Goal: Information Seeking & Learning: Learn about a topic

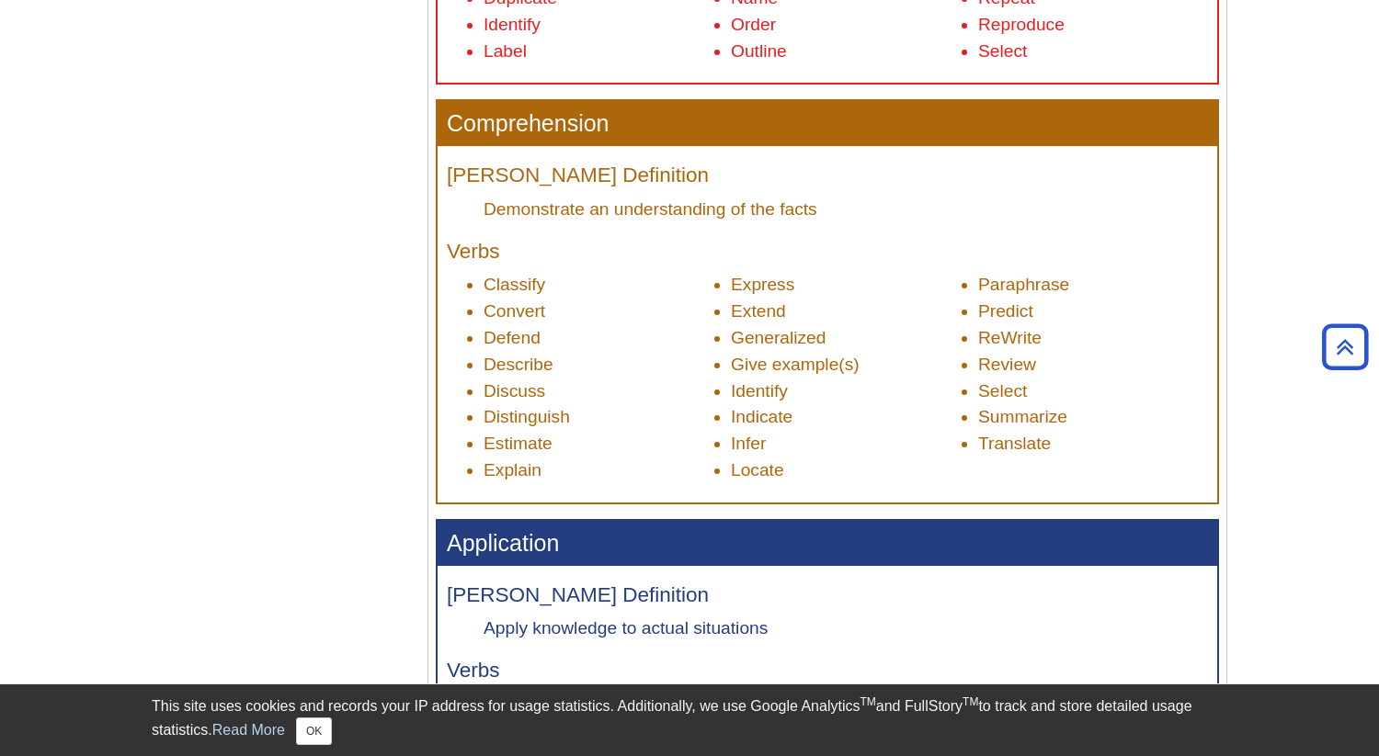
scroll to position [1011, 0]
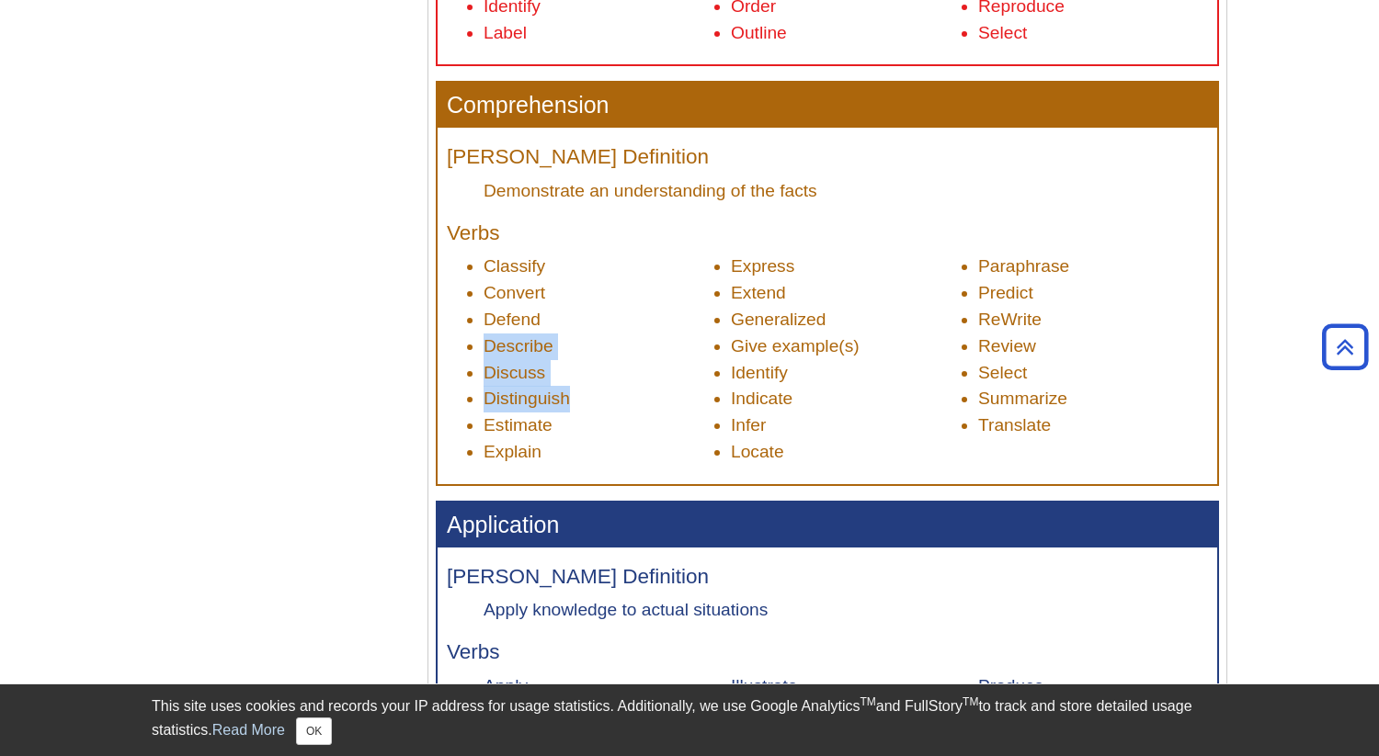
drag, startPoint x: 678, startPoint y: 393, endPoint x: 678, endPoint y: 312, distance: 81.8
click at [678, 312] on ul "Classify Convert Defend Describe Discuss Distinguish Estimate Explain Express E…" at bounding box center [827, 359] width 761 height 211
click at [678, 312] on li "Defend" at bounding box center [598, 320] width 230 height 27
drag, startPoint x: 678, startPoint y: 312, endPoint x: 678, endPoint y: 412, distance: 100.2
click at [678, 412] on ul "Classify Convert Defend Describe Discuss Distinguish Estimate Explain Express E…" at bounding box center [827, 359] width 761 height 211
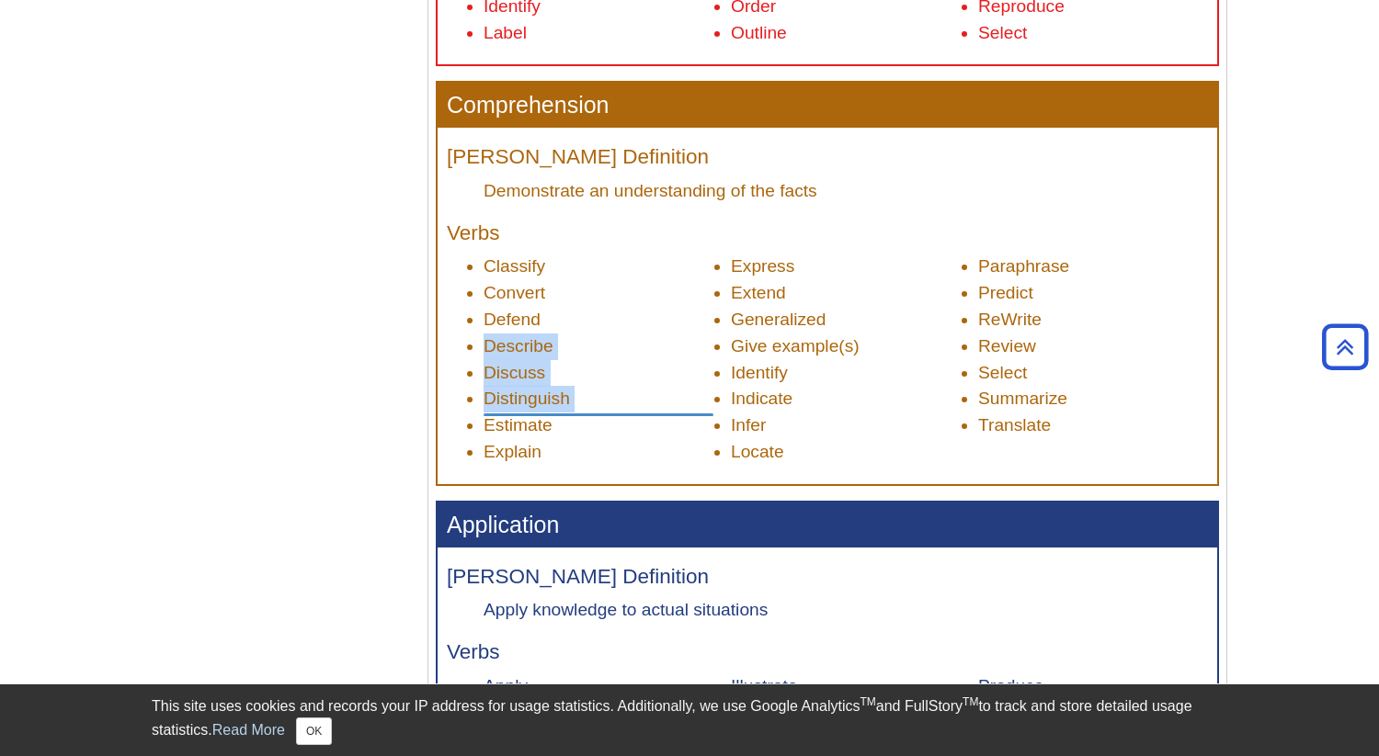
click at [678, 412] on li "Distinguish" at bounding box center [598, 399] width 230 height 27
drag, startPoint x: 678, startPoint y: 412, endPoint x: 678, endPoint y: 251, distance: 160.8
click at [678, 251] on div "[PERSON_NAME] Definition Demonstrate an understanding of the facts Verbs Classi…" at bounding box center [826, 306] width 779 height 356
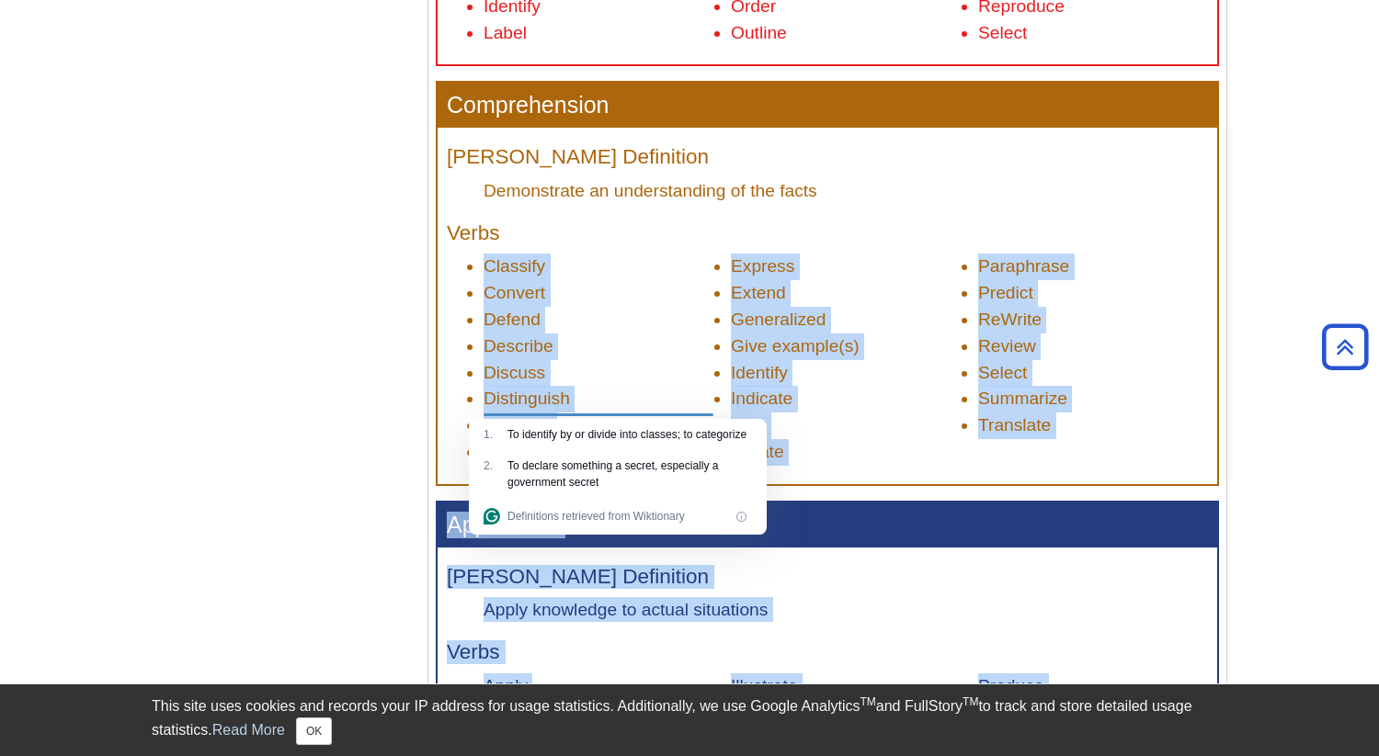
drag, startPoint x: 678, startPoint y: 251, endPoint x: 678, endPoint y: 437, distance: 186.6
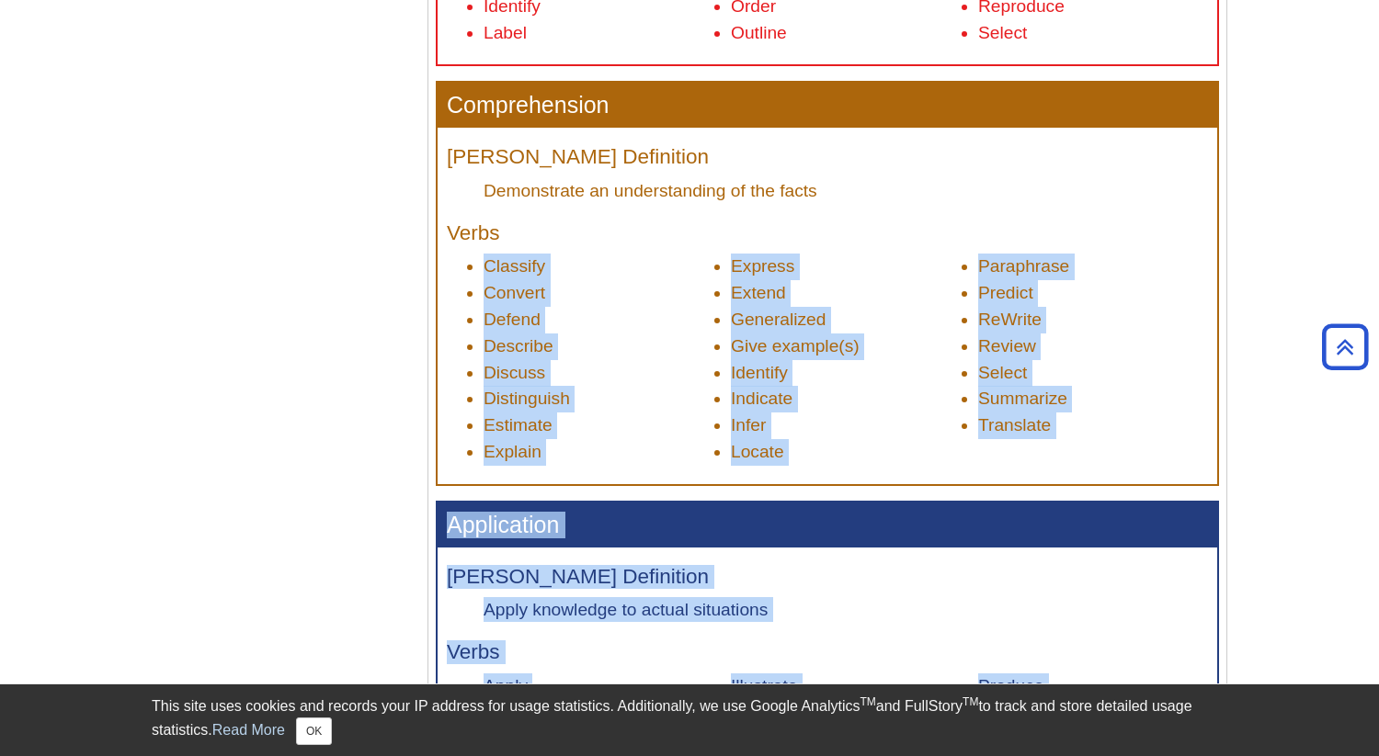
click at [649, 369] on li "Discuss" at bounding box center [598, 373] width 230 height 27
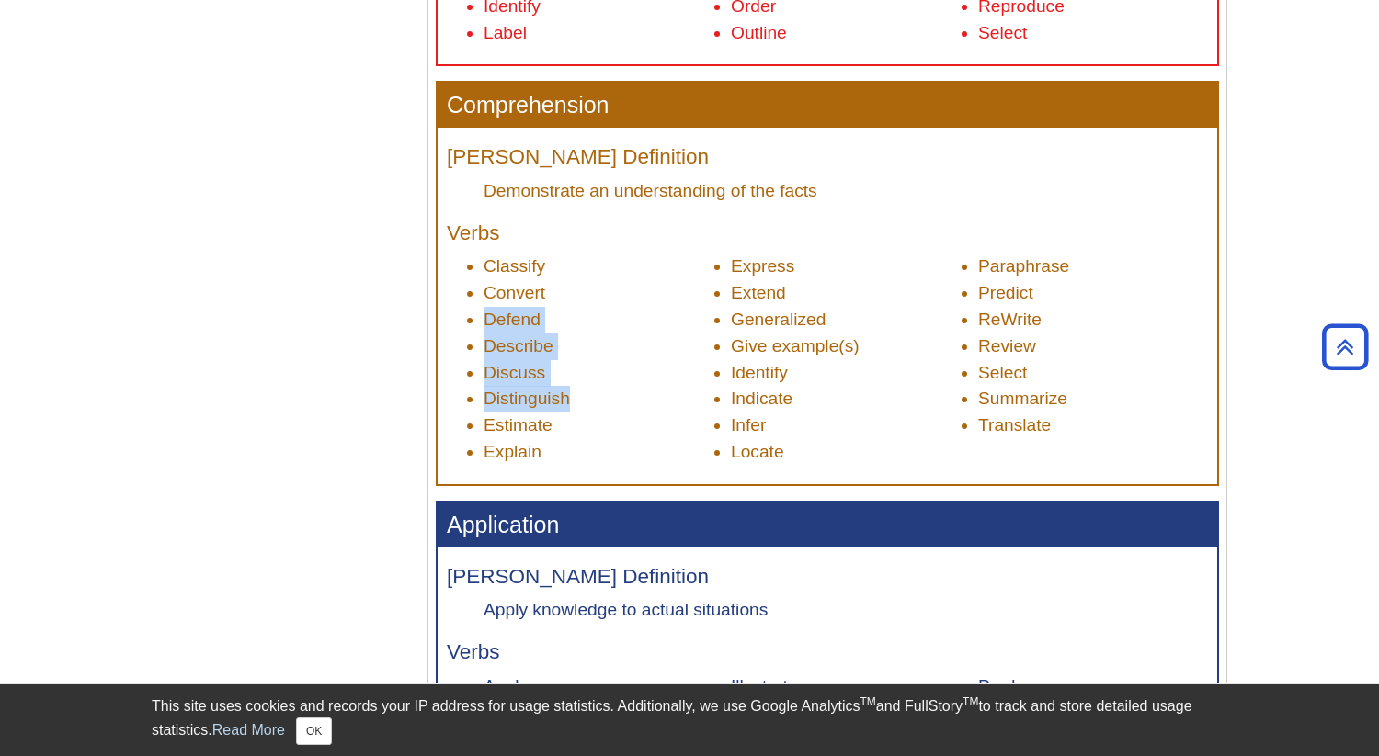
drag, startPoint x: 636, startPoint y: 292, endPoint x: 636, endPoint y: 413, distance: 120.4
click at [636, 413] on ul "Classify Convert Defend Describe Discuss Distinguish Estimate Explain Express E…" at bounding box center [827, 359] width 761 height 211
click at [636, 413] on li "Distinguish" at bounding box center [598, 399] width 230 height 27
drag, startPoint x: 636, startPoint y: 413, endPoint x: 636, endPoint y: 275, distance: 137.9
click at [636, 275] on ul "Classify Convert Defend Describe Discuss Distinguish Estimate Explain Express E…" at bounding box center [827, 359] width 761 height 211
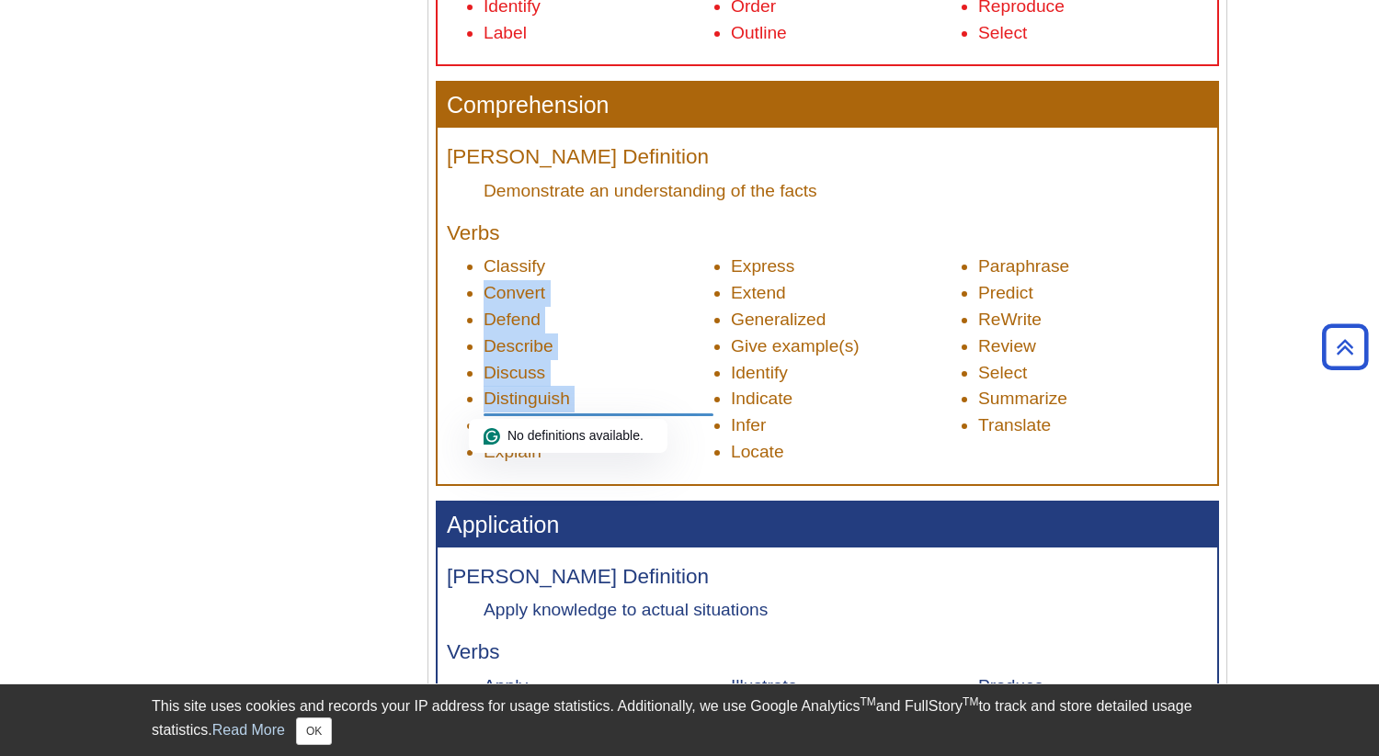
click at [636, 275] on li "Classify" at bounding box center [598, 267] width 230 height 27
drag, startPoint x: 636, startPoint y: 275, endPoint x: 636, endPoint y: 441, distance: 166.3
click at [636, 441] on ul "Classify Convert Defend Describe Discuss Distinguish Estimate Explain Express E…" at bounding box center [827, 359] width 761 height 211
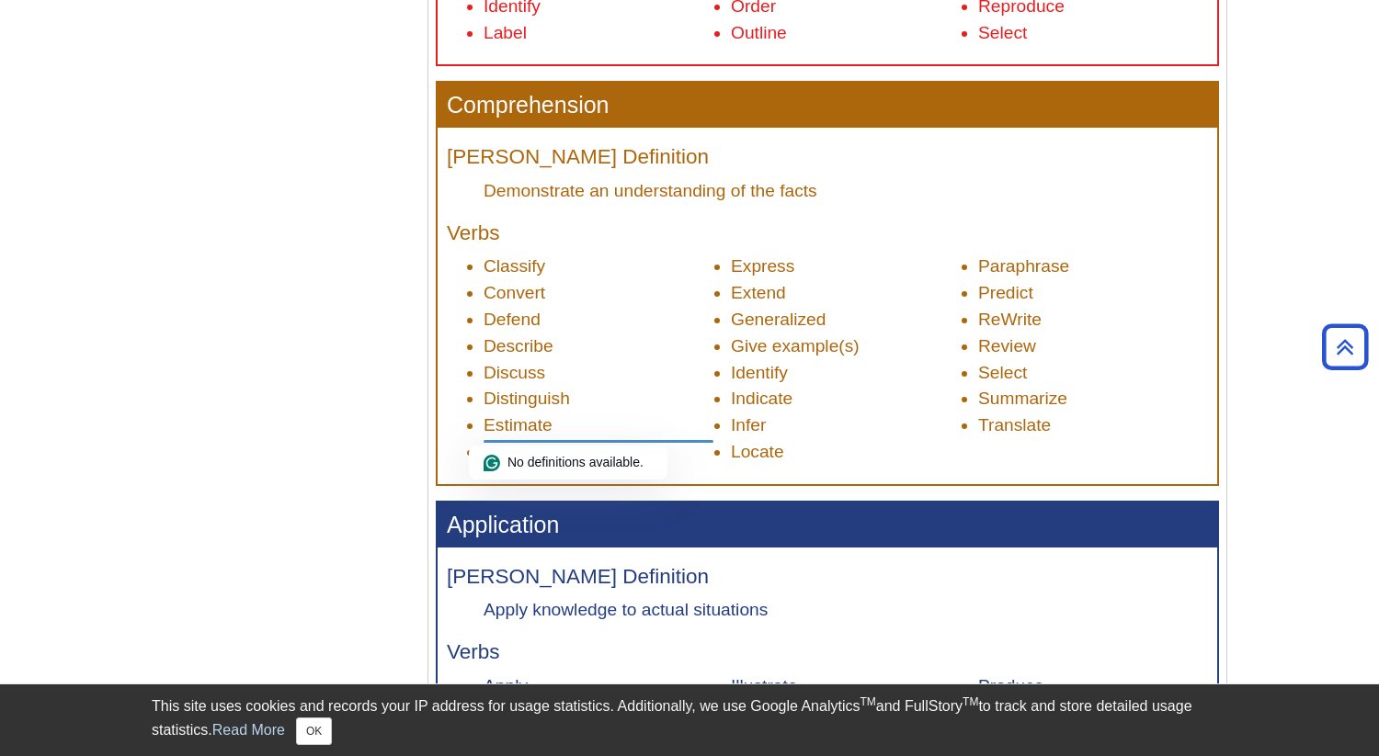
click at [636, 441] on div at bounding box center [598, 352] width 230 height 182
drag, startPoint x: 636, startPoint y: 441, endPoint x: 636, endPoint y: 293, distance: 148.0
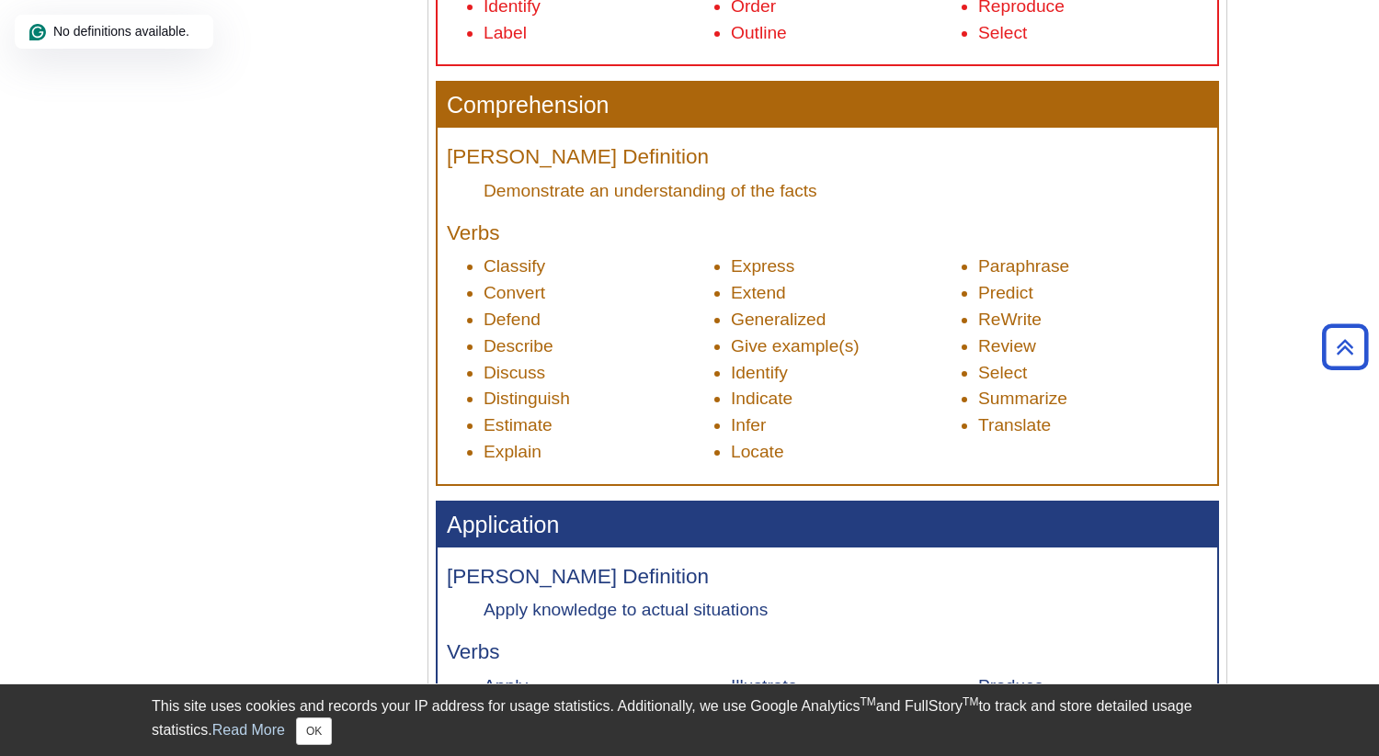
click at [636, 293] on li "Convert" at bounding box center [598, 293] width 230 height 27
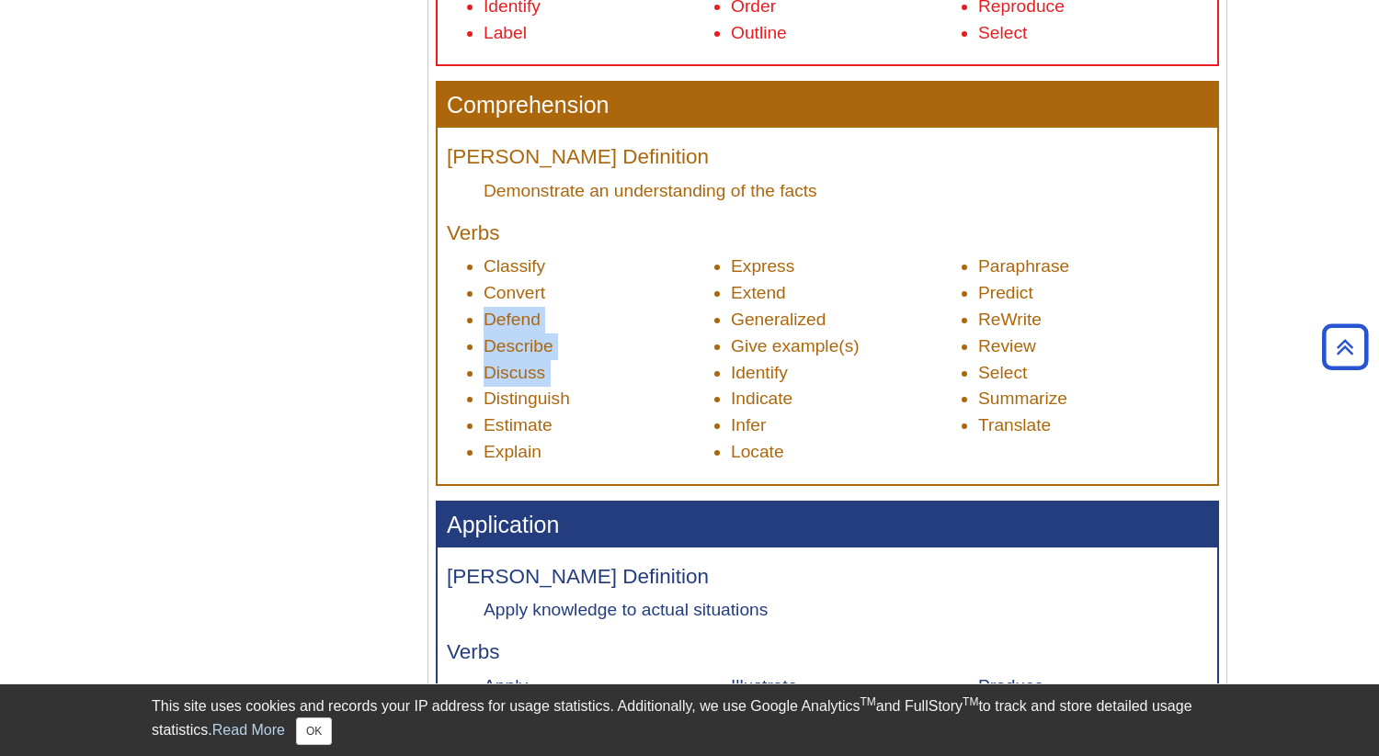
drag, startPoint x: 636, startPoint y: 293, endPoint x: 636, endPoint y: 433, distance: 139.7
click at [636, 433] on ul "Classify Convert Defend Describe Discuss Distinguish Estimate Explain Express E…" at bounding box center [827, 359] width 761 height 211
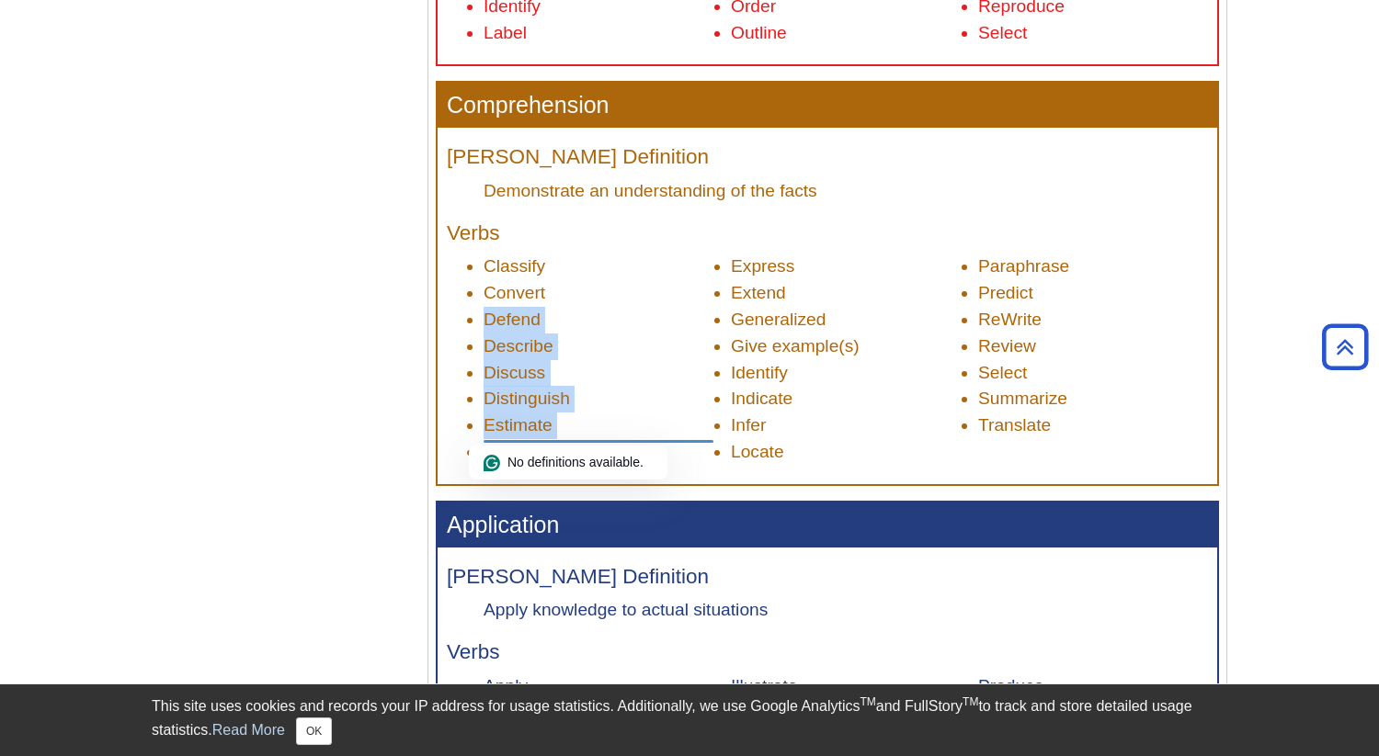
click at [636, 433] on li "Estimate" at bounding box center [598, 426] width 230 height 27
drag, startPoint x: 636, startPoint y: 426, endPoint x: 636, endPoint y: 286, distance: 139.7
click at [636, 286] on ul "Classify Convert Defend Describe Discuss Distinguish Estimate Explain Express E…" at bounding box center [827, 359] width 761 height 211
click at [636, 286] on li "Convert" at bounding box center [598, 293] width 230 height 27
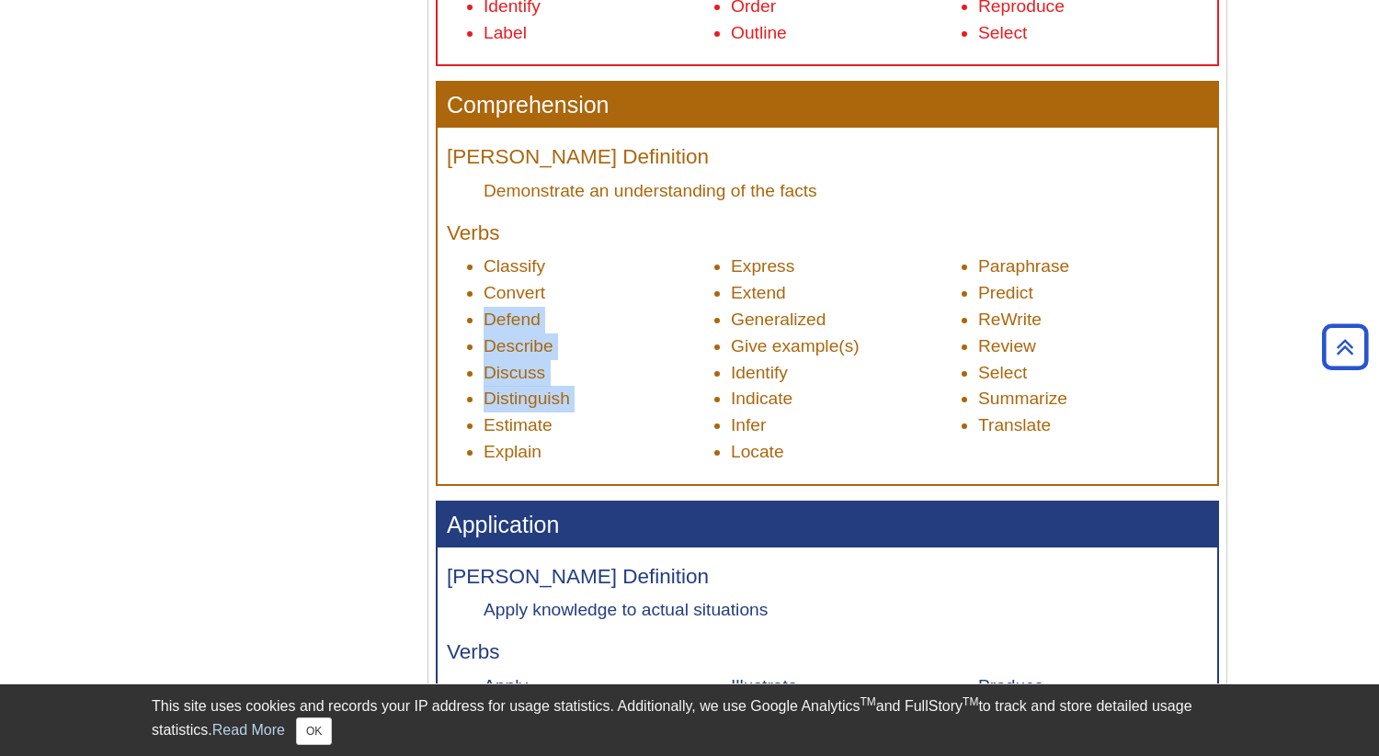
drag, startPoint x: 636, startPoint y: 286, endPoint x: 636, endPoint y: 417, distance: 131.4
click at [636, 417] on ul "Classify Convert Defend Describe Discuss Distinguish Estimate Explain Express E…" at bounding box center [827, 359] width 761 height 211
click at [636, 417] on li "Estimate" at bounding box center [598, 426] width 230 height 27
drag, startPoint x: 633, startPoint y: 427, endPoint x: 633, endPoint y: 311, distance: 116.7
click at [633, 311] on ul "Classify Convert Defend Describe Discuss Distinguish Estimate Explain Express E…" at bounding box center [827, 359] width 761 height 211
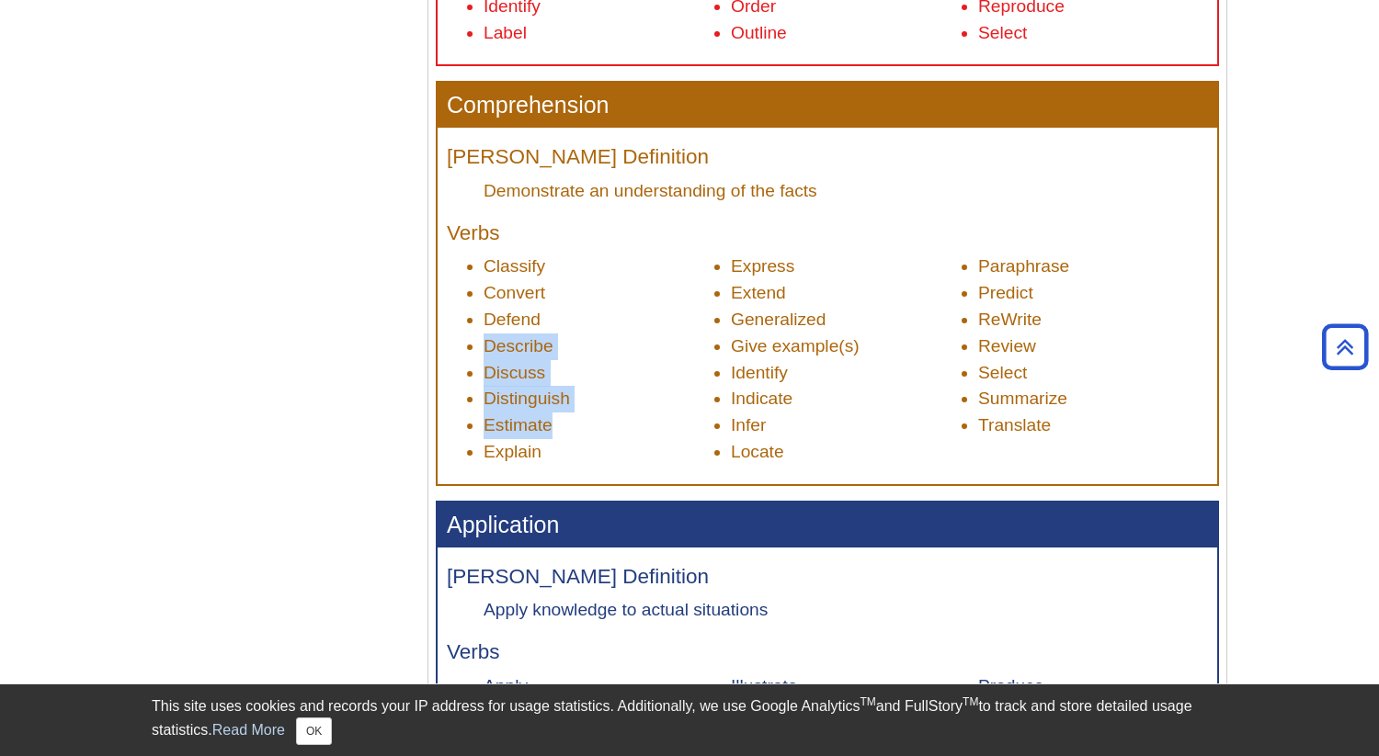
click at [633, 311] on li "Defend" at bounding box center [598, 320] width 230 height 27
drag, startPoint x: 633, startPoint y: 311, endPoint x: 633, endPoint y: 448, distance: 137.9
click at [633, 448] on ul "Classify Convert Defend Describe Discuss Distinguish Estimate Explain Express E…" at bounding box center [827, 359] width 761 height 211
click at [633, 448] on li "Explain" at bounding box center [598, 452] width 230 height 27
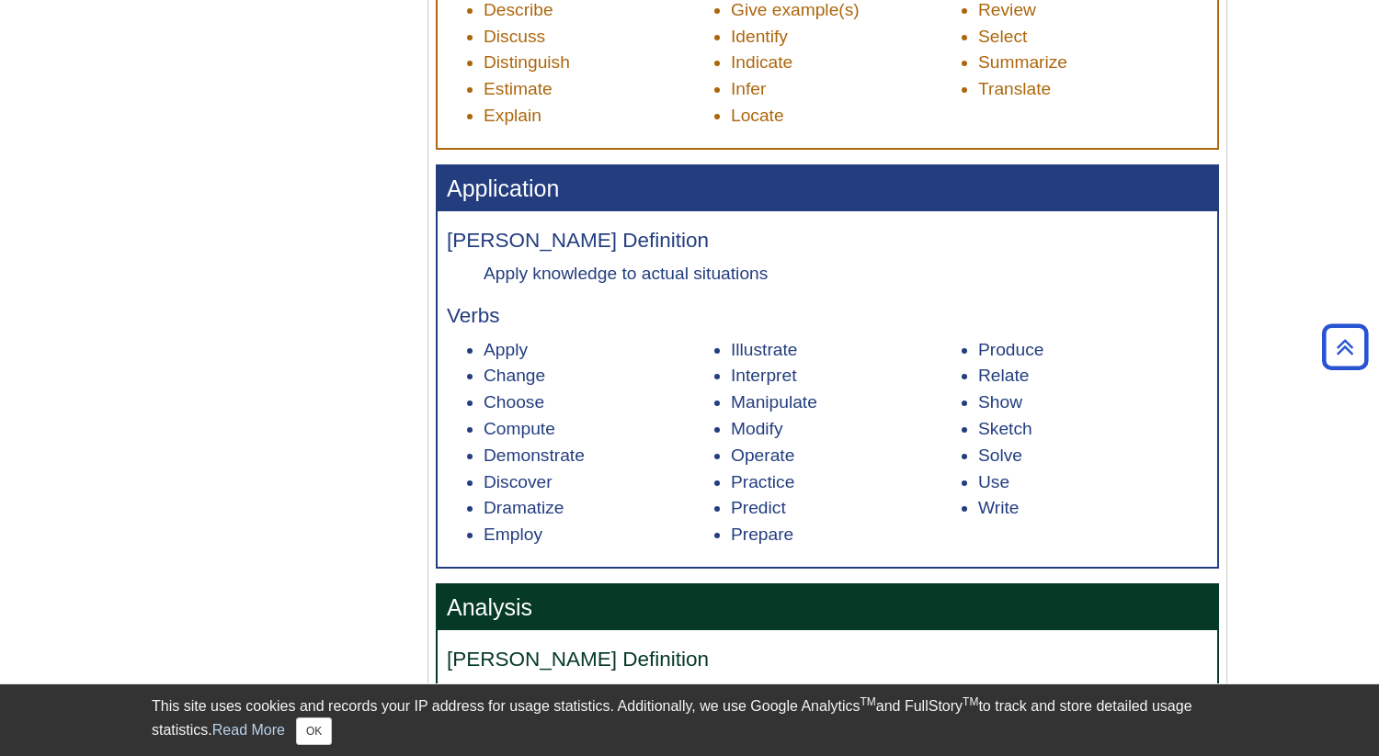
scroll to position [1368, 0]
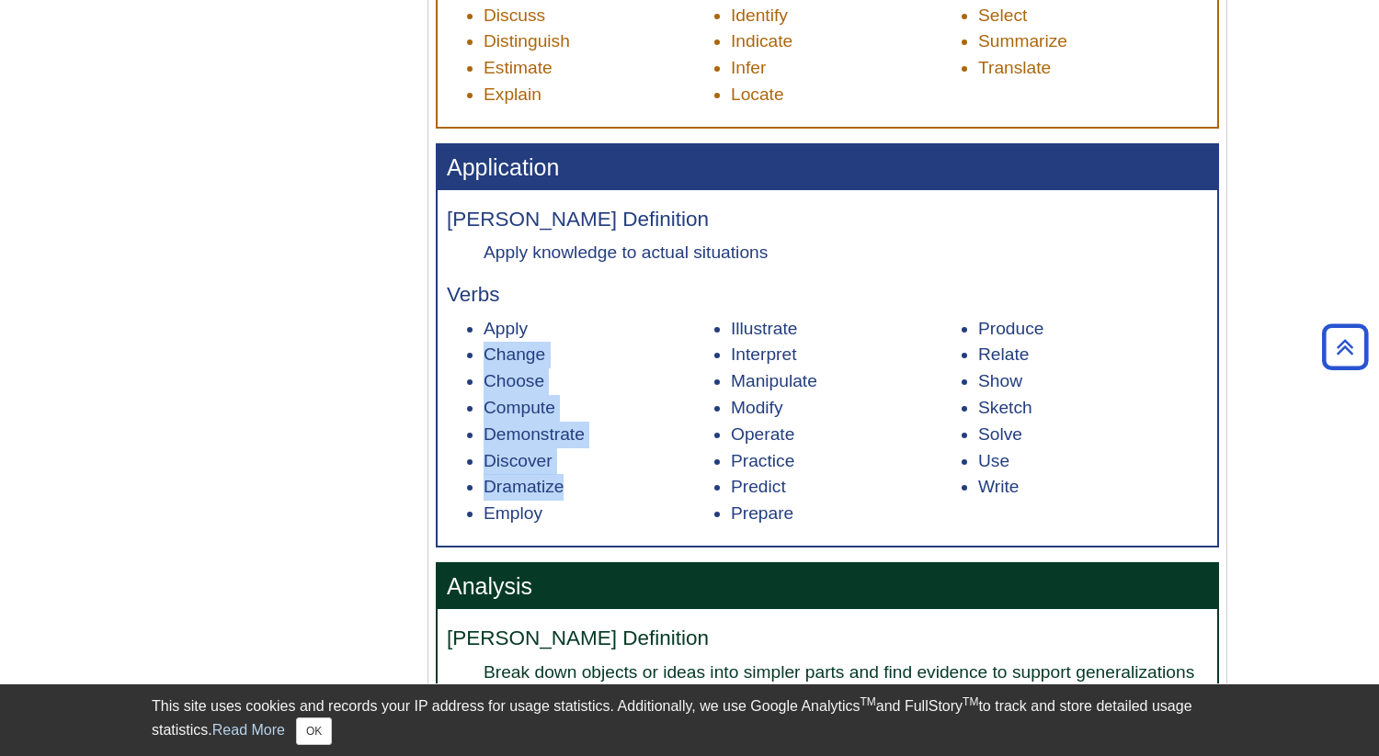
drag, startPoint x: 618, startPoint y: 345, endPoint x: 616, endPoint y: 487, distance: 142.5
click at [616, 488] on ul "Apply Change Choose Compute Demonstrate Discover Dramatize Employ Illustrate In…" at bounding box center [827, 421] width 761 height 211
click at [616, 487] on li "Dramatize" at bounding box center [598, 487] width 230 height 27
drag, startPoint x: 616, startPoint y: 487, endPoint x: 616, endPoint y: 363, distance: 124.1
click at [616, 364] on ul "Apply Change Choose Compute Demonstrate Discover Dramatize Employ Illustrate In…" at bounding box center [827, 421] width 761 height 211
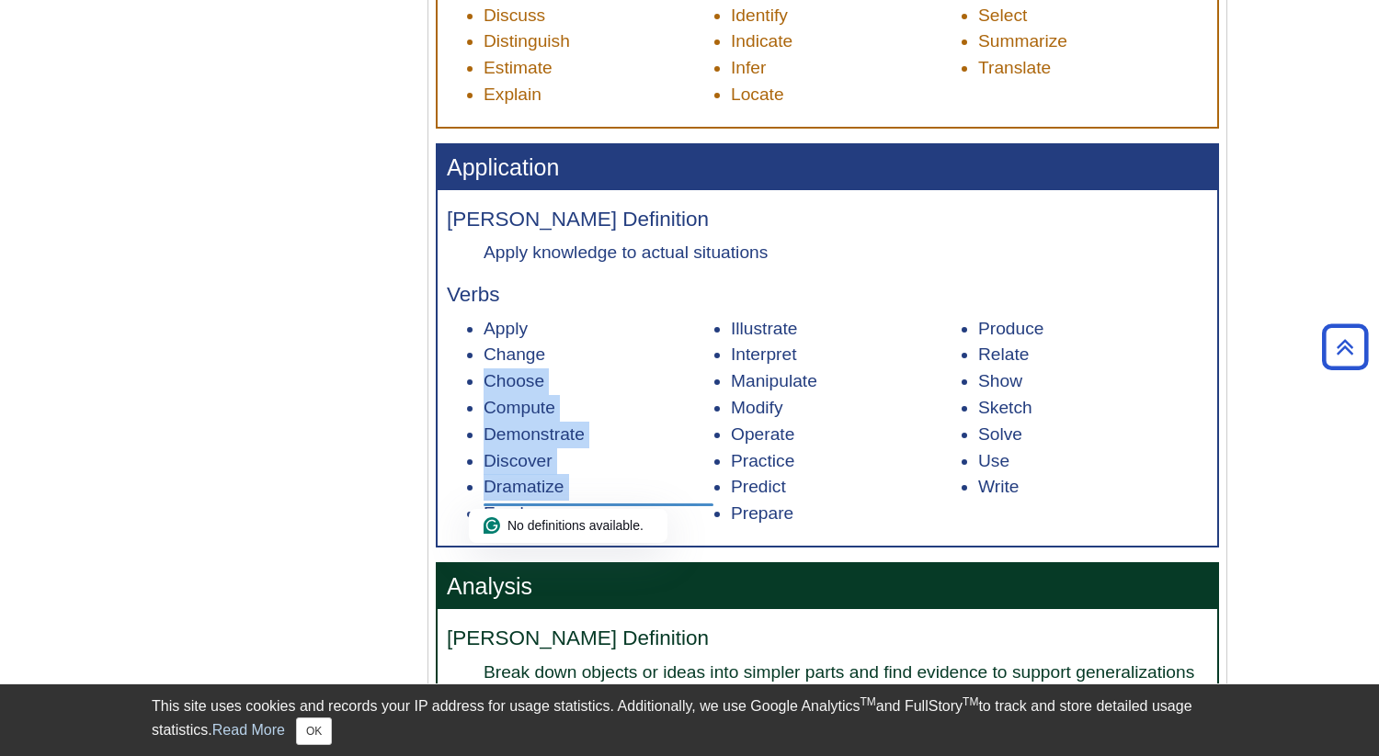
click at [616, 363] on li "Change" at bounding box center [598, 355] width 230 height 27
drag, startPoint x: 616, startPoint y: 363, endPoint x: 616, endPoint y: 485, distance: 122.2
click at [616, 485] on ul "Apply Change Choose Compute Demonstrate Discover Dramatize Employ Illustrate In…" at bounding box center [827, 421] width 761 height 211
click at [616, 485] on li "Dramatize" at bounding box center [598, 487] width 230 height 27
drag, startPoint x: 616, startPoint y: 485, endPoint x: 616, endPoint y: 346, distance: 138.8
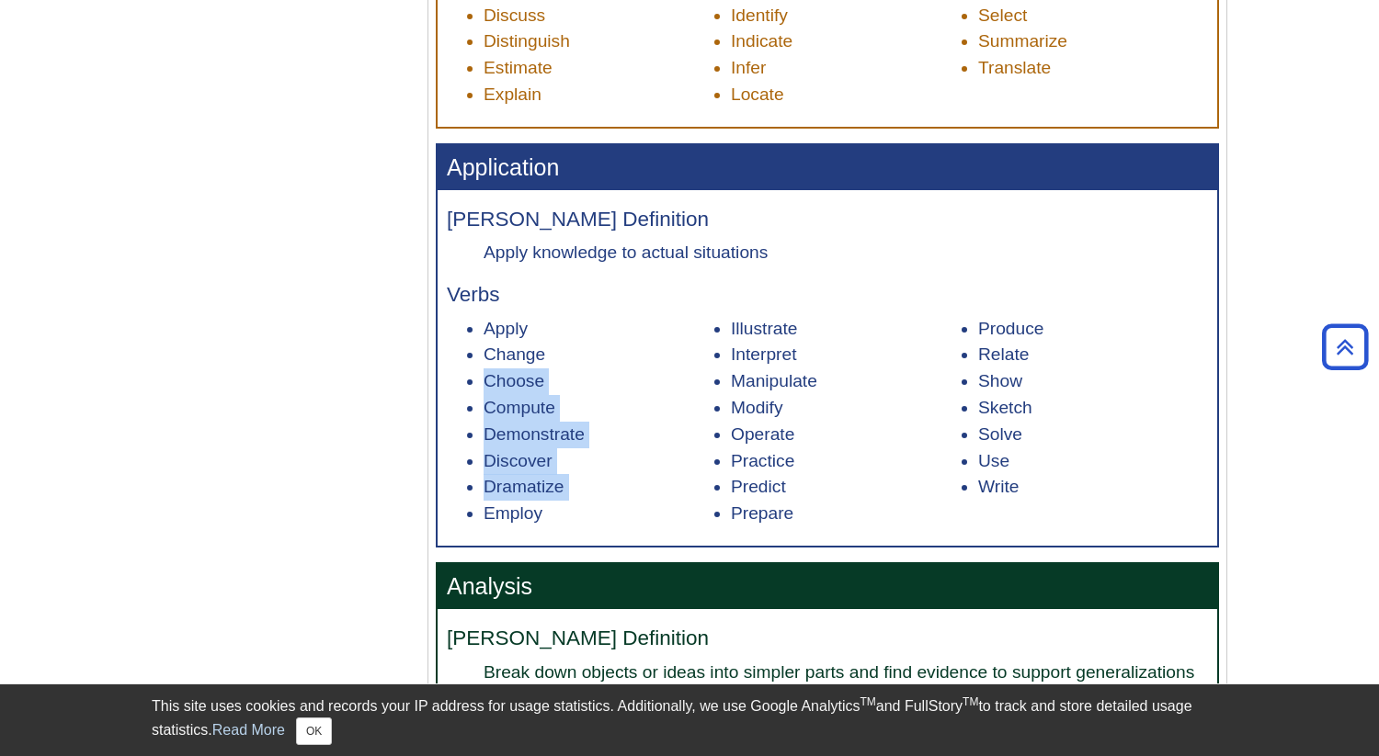
click at [616, 346] on ul "Apply Change Choose Compute Demonstrate Discover Dramatize Employ Illustrate In…" at bounding box center [827, 421] width 761 height 211
click at [616, 343] on li "Apply" at bounding box center [598, 329] width 230 height 27
drag, startPoint x: 616, startPoint y: 346, endPoint x: 615, endPoint y: 488, distance: 141.5
click at [615, 488] on ul "Apply Change Choose Compute Demonstrate Discover Dramatize Employ Illustrate In…" at bounding box center [827, 421] width 761 height 211
click at [615, 488] on li "Dramatize" at bounding box center [598, 487] width 230 height 27
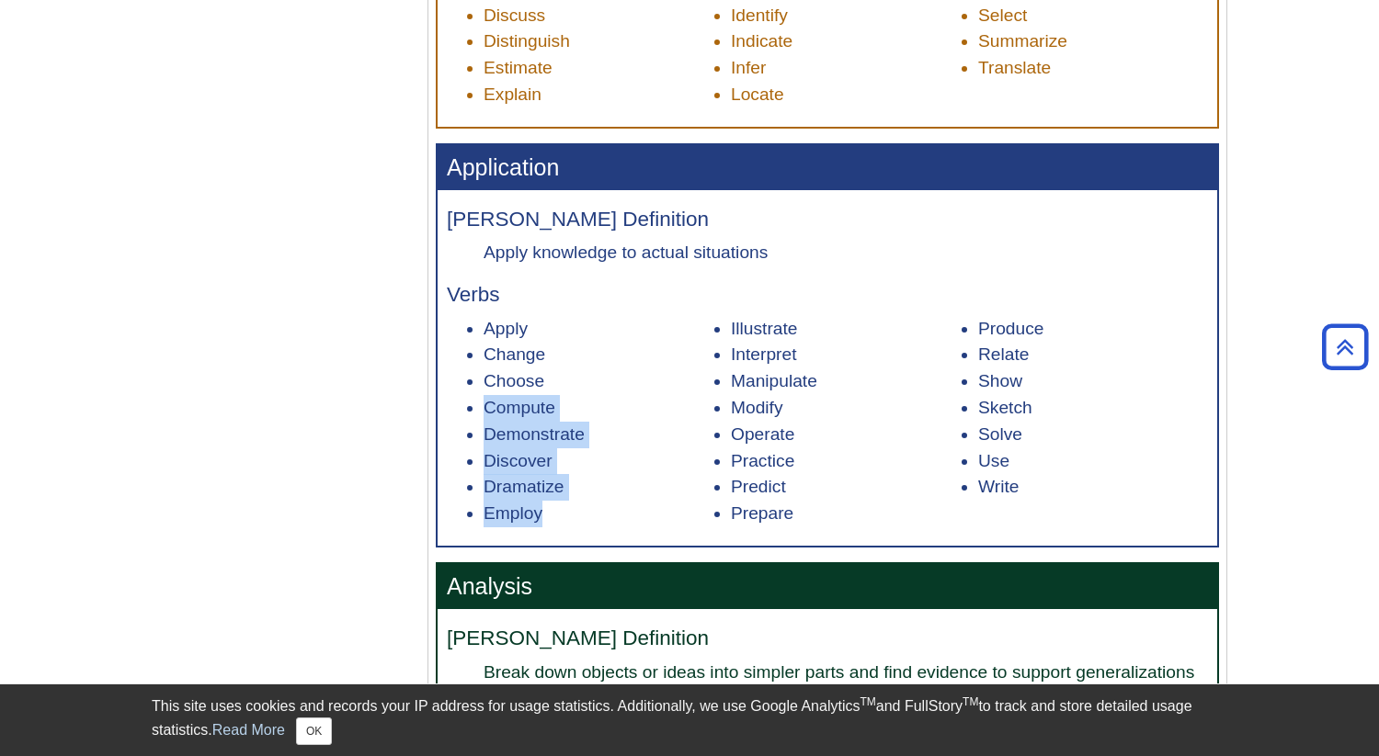
drag, startPoint x: 620, startPoint y: 512, endPoint x: 620, endPoint y: 385, distance: 126.8
click at [620, 385] on ul "Apply Change Choose Compute Demonstrate Discover Dramatize Employ Illustrate In…" at bounding box center [827, 421] width 761 height 211
click at [620, 338] on li "Apply" at bounding box center [598, 329] width 230 height 27
drag, startPoint x: 620, startPoint y: 338, endPoint x: 619, endPoint y: 483, distance: 145.2
click at [620, 483] on ul "Apply Change Choose Compute Demonstrate Discover Dramatize Employ Illustrate In…" at bounding box center [827, 421] width 761 height 211
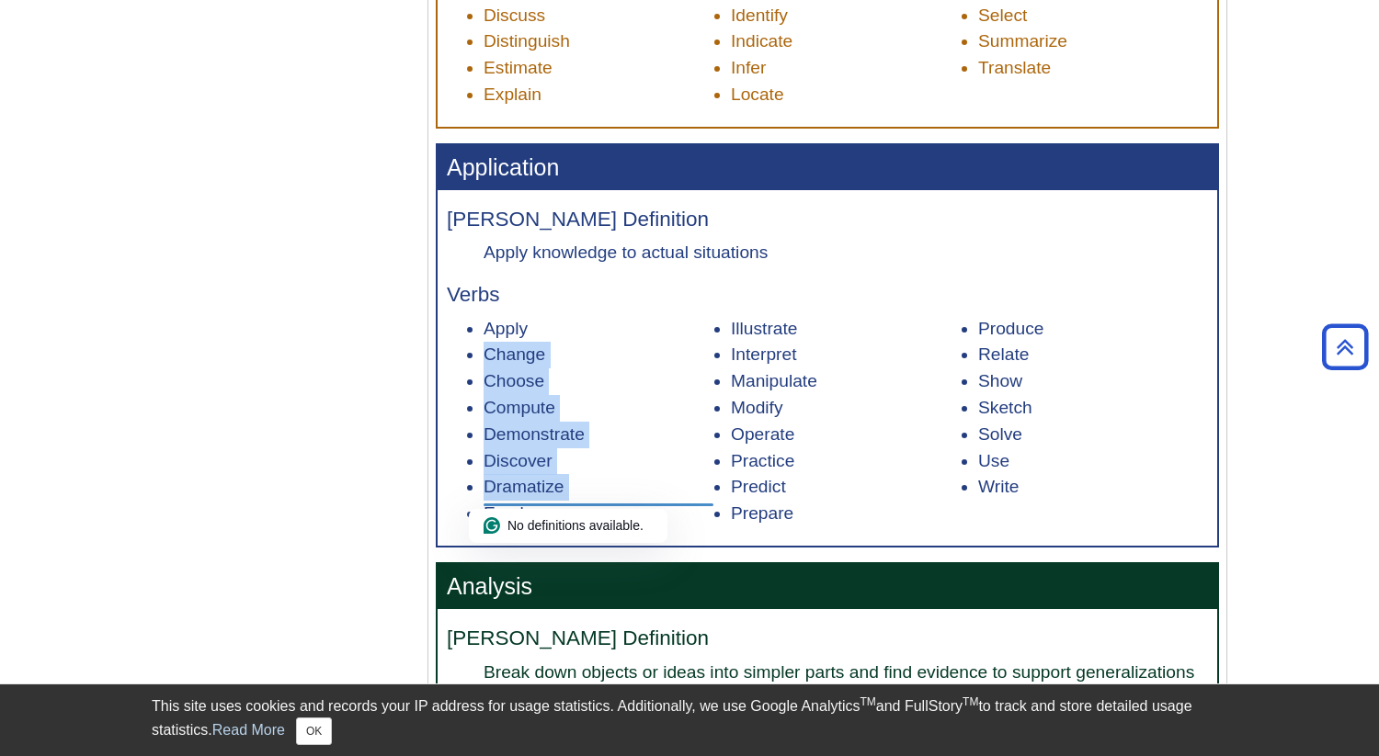
click at [619, 483] on li "Dramatize" at bounding box center [598, 487] width 230 height 27
drag, startPoint x: 619, startPoint y: 490, endPoint x: 619, endPoint y: 313, distance: 176.5
click at [619, 313] on div "[PERSON_NAME] Definition Apply knowledge to actual situations Verbs Apply Chang…" at bounding box center [826, 368] width 779 height 356
click at [615, 364] on li "Change" at bounding box center [598, 355] width 230 height 27
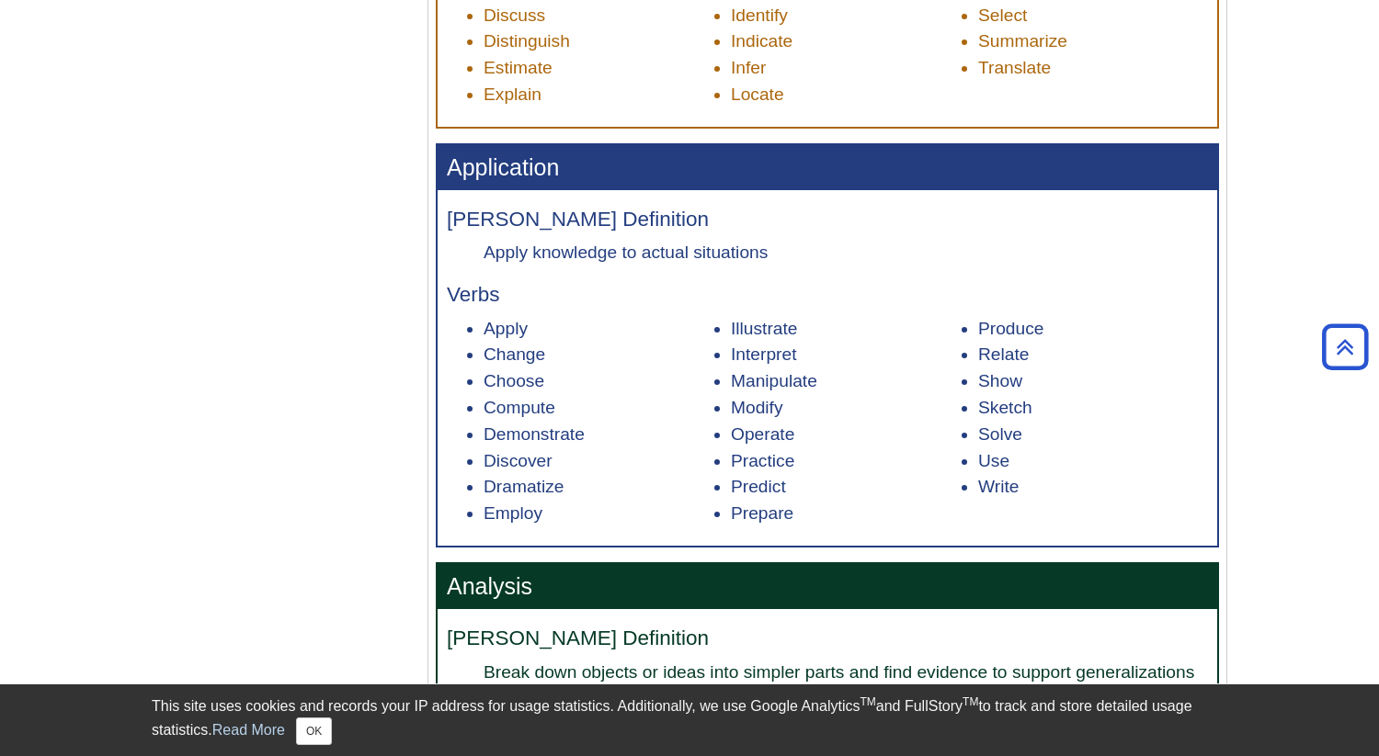
click at [615, 364] on li "Change" at bounding box center [598, 355] width 230 height 27
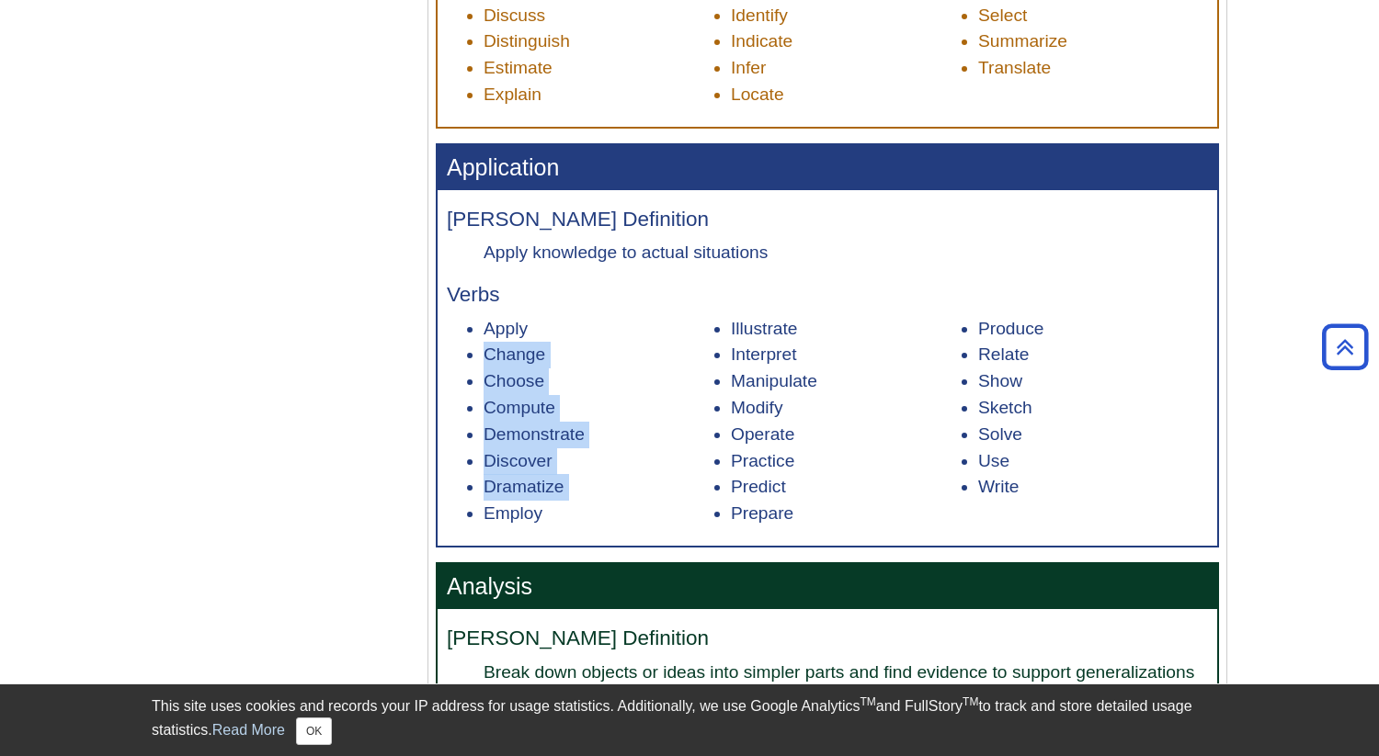
drag, startPoint x: 615, startPoint y: 364, endPoint x: 616, endPoint y: 492, distance: 127.7
click at [616, 492] on ul "Apply Change Choose Compute Demonstrate Discover Dramatize Employ Illustrate In…" at bounding box center [827, 421] width 761 height 211
click at [616, 492] on li "Dramatize" at bounding box center [598, 487] width 230 height 27
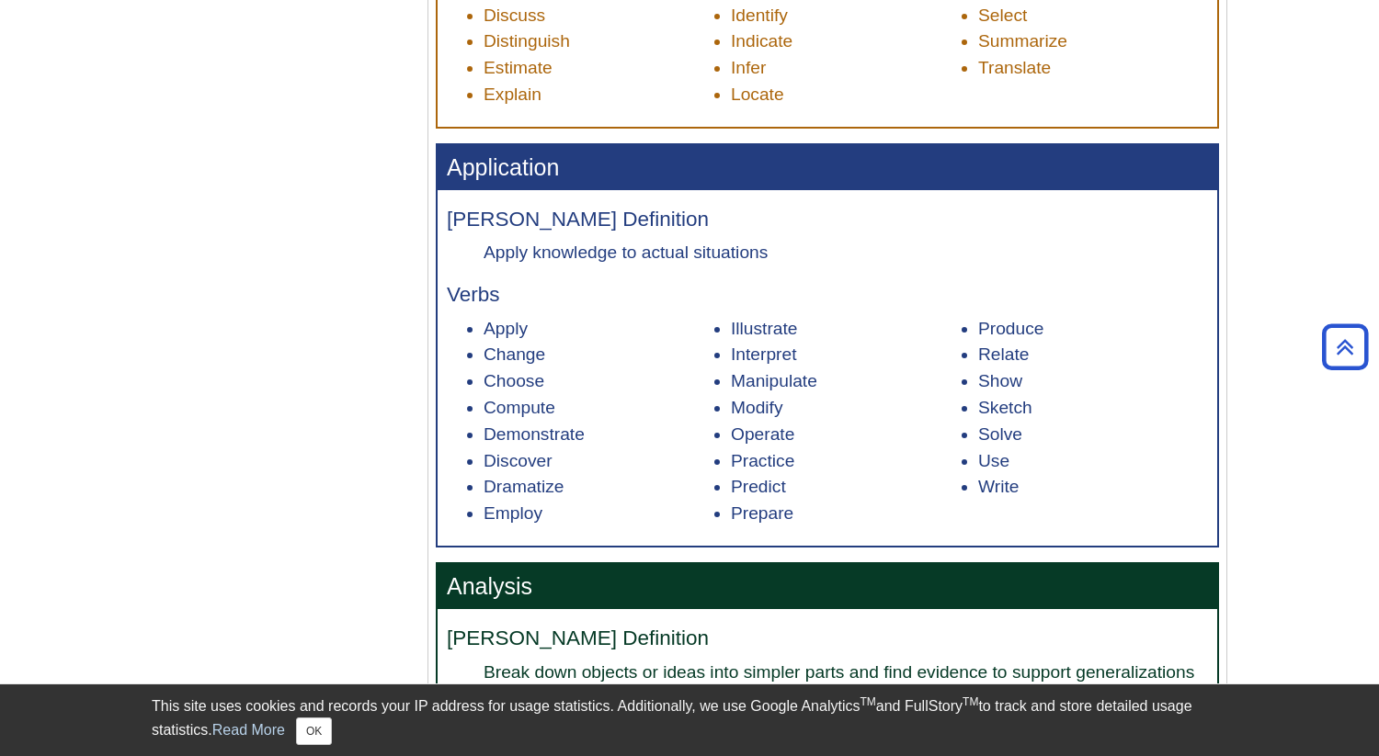
click at [807, 526] on li "Prepare" at bounding box center [846, 514] width 230 height 27
click at [817, 526] on li "Prepare" at bounding box center [846, 514] width 230 height 27
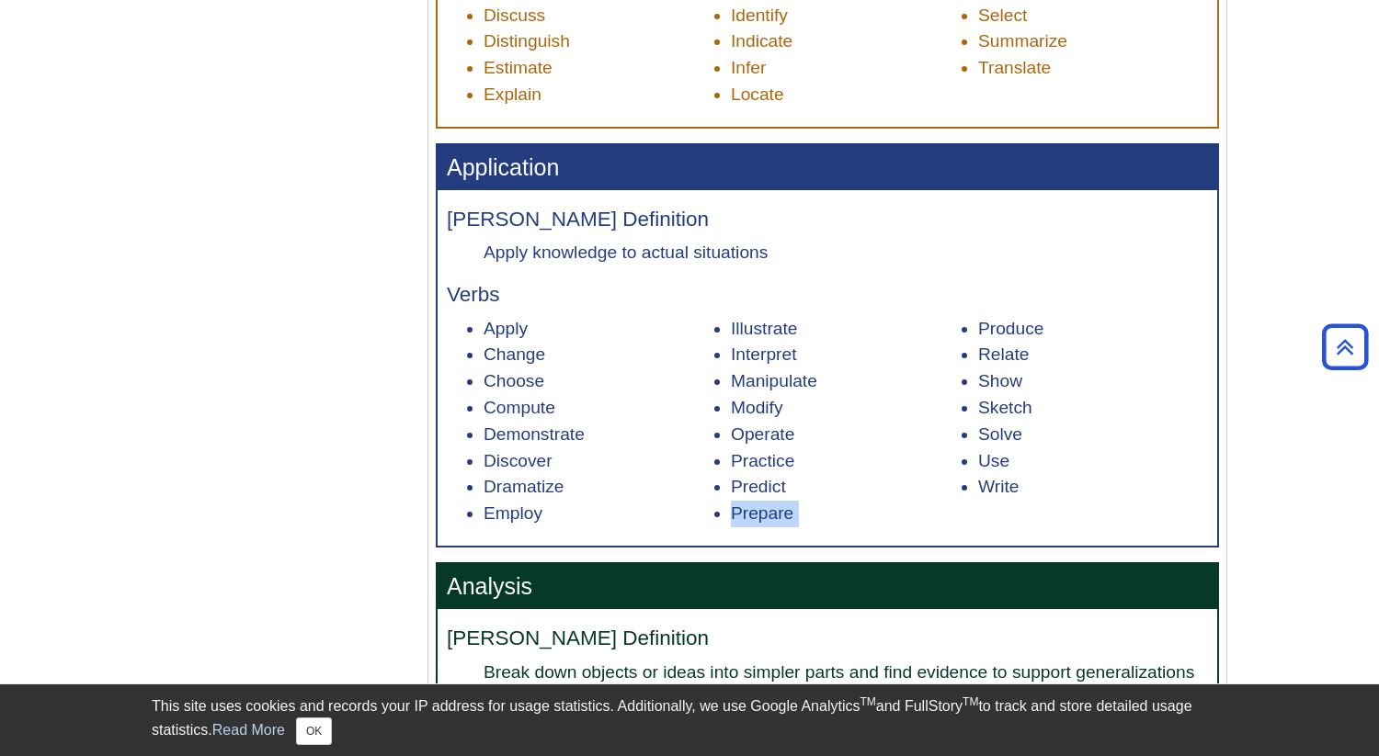
drag, startPoint x: 817, startPoint y: 526, endPoint x: 722, endPoint y: 511, distance: 95.8
click at [731, 511] on li "Prepare" at bounding box center [846, 514] width 230 height 27
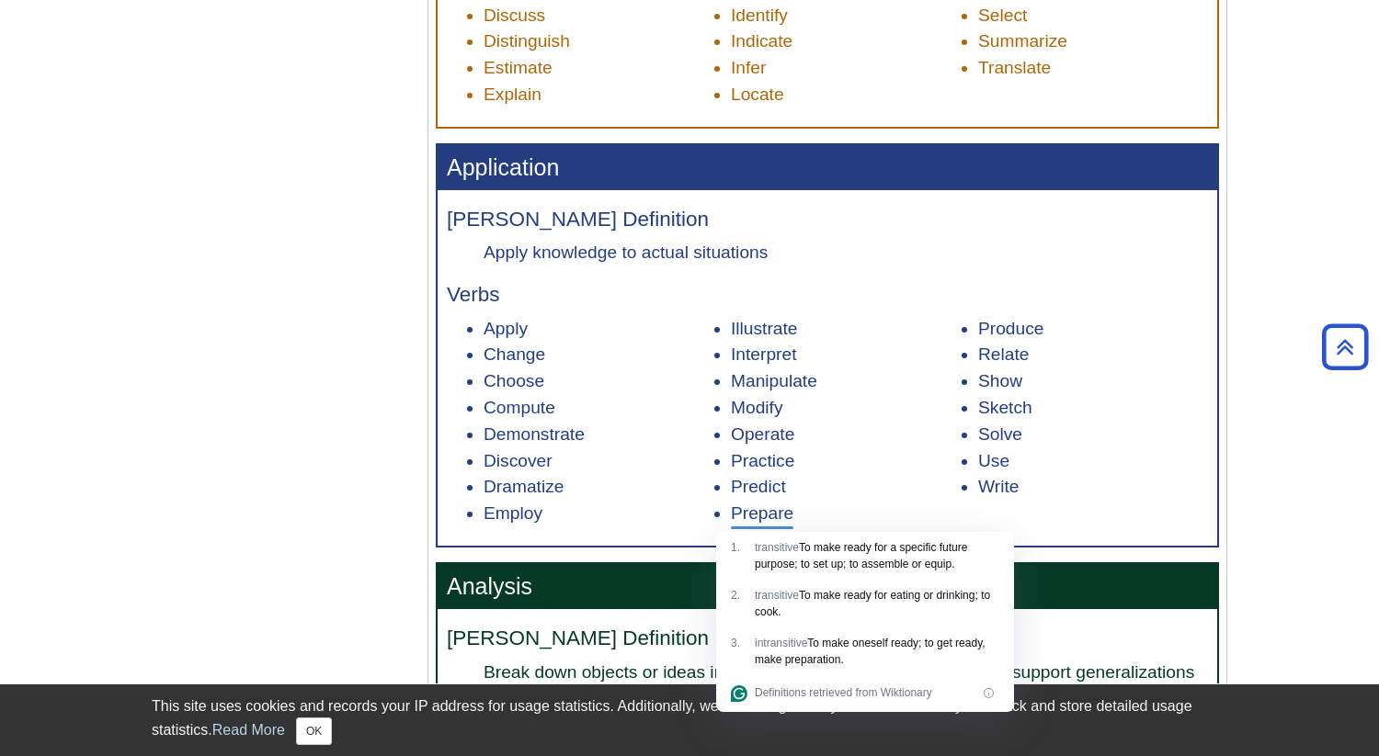
click at [885, 475] on li "Practice" at bounding box center [846, 461] width 230 height 27
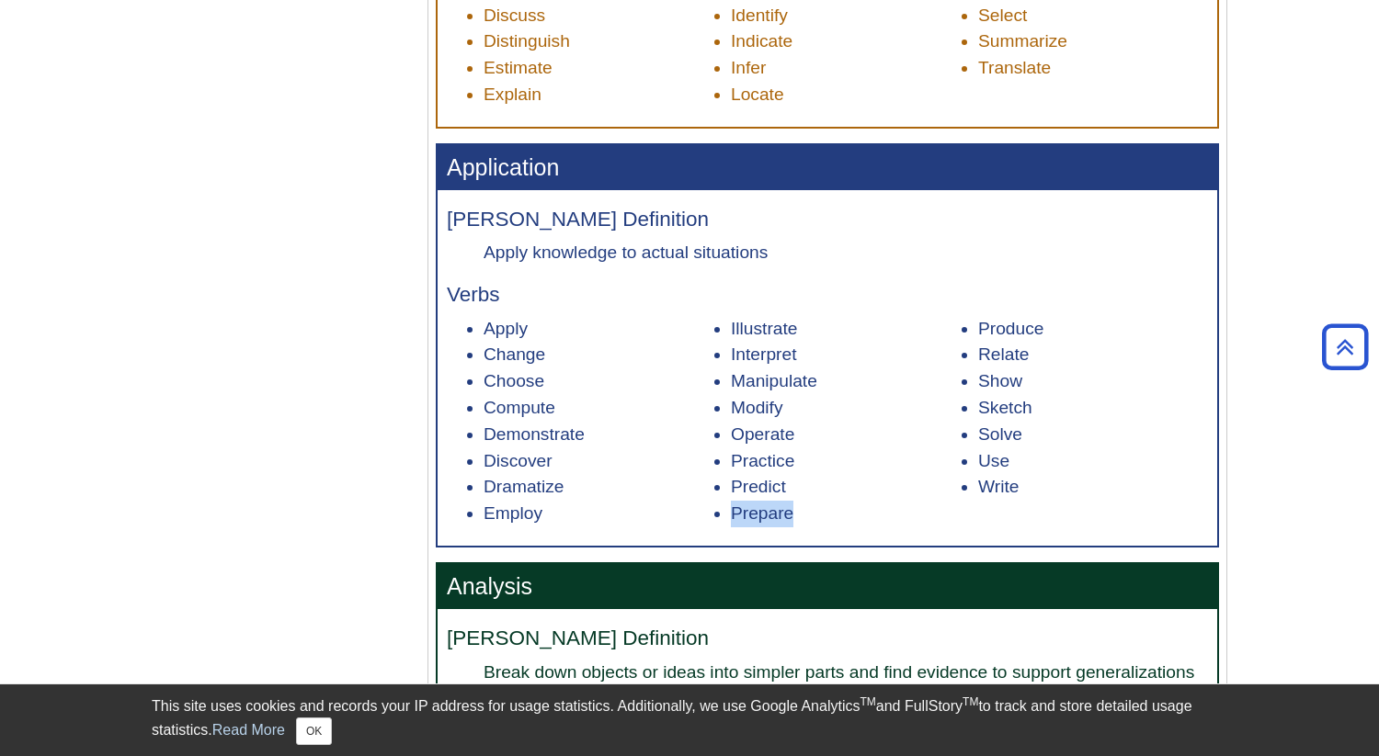
drag, startPoint x: 834, startPoint y: 527, endPoint x: 720, endPoint y: 520, distance: 114.1
click at [731, 520] on li "Prepare" at bounding box center [846, 514] width 230 height 27
click at [683, 367] on li "Change" at bounding box center [598, 355] width 230 height 27
drag, startPoint x: 683, startPoint y: 367, endPoint x: 614, endPoint y: 363, distance: 69.0
click at [614, 363] on li "Change" at bounding box center [598, 355] width 230 height 27
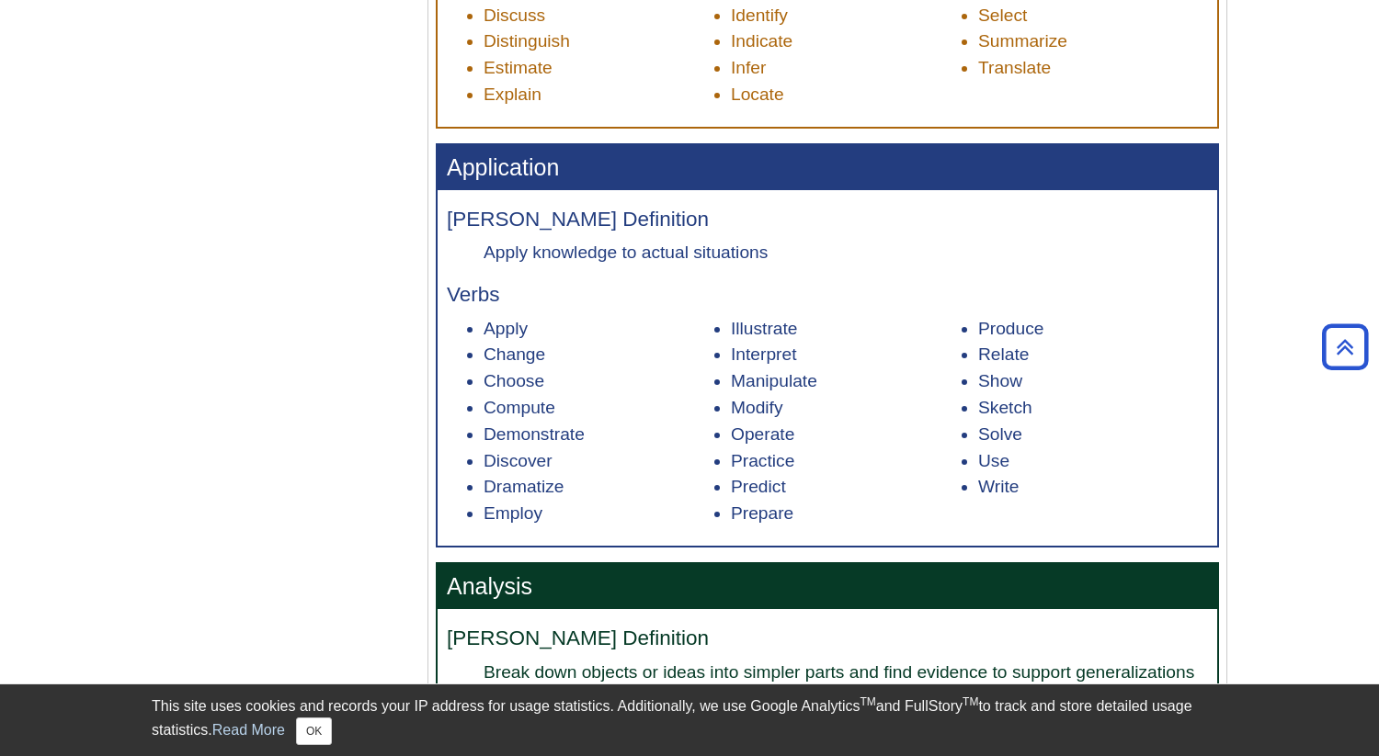
click at [614, 363] on li "Change" at bounding box center [598, 355] width 230 height 27
drag, startPoint x: 614, startPoint y: 363, endPoint x: 614, endPoint y: 503, distance: 139.7
click at [614, 503] on ul "Apply Change Choose Compute Demonstrate Discover Dramatize Employ Illustrate In…" at bounding box center [827, 421] width 761 height 211
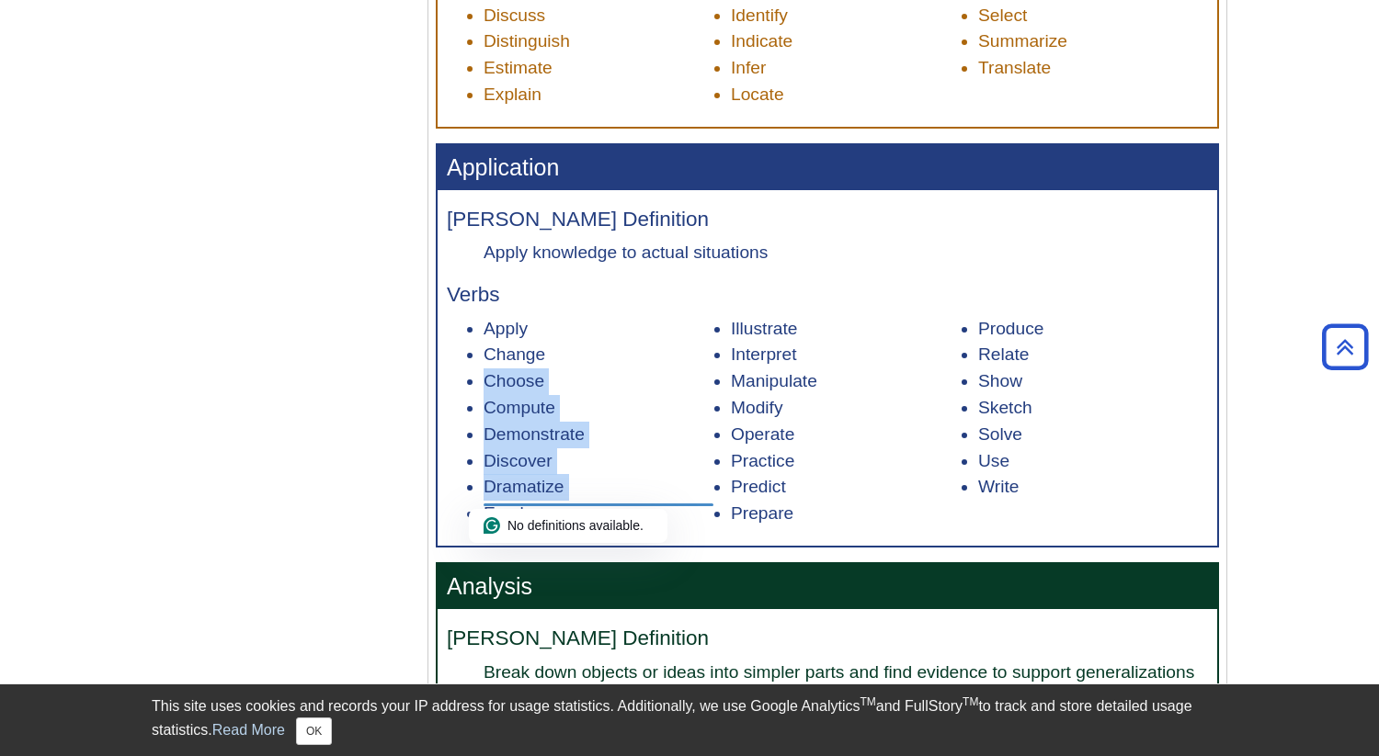
click at [614, 501] on li "Dramatize" at bounding box center [598, 487] width 230 height 27
drag, startPoint x: 614, startPoint y: 503, endPoint x: 614, endPoint y: 334, distance: 169.1
click at [614, 334] on ul "Apply Change Choose Compute Demonstrate Discover Dramatize Employ Illustrate In…" at bounding box center [827, 421] width 761 height 211
click at [614, 334] on li "Apply" at bounding box center [598, 329] width 230 height 27
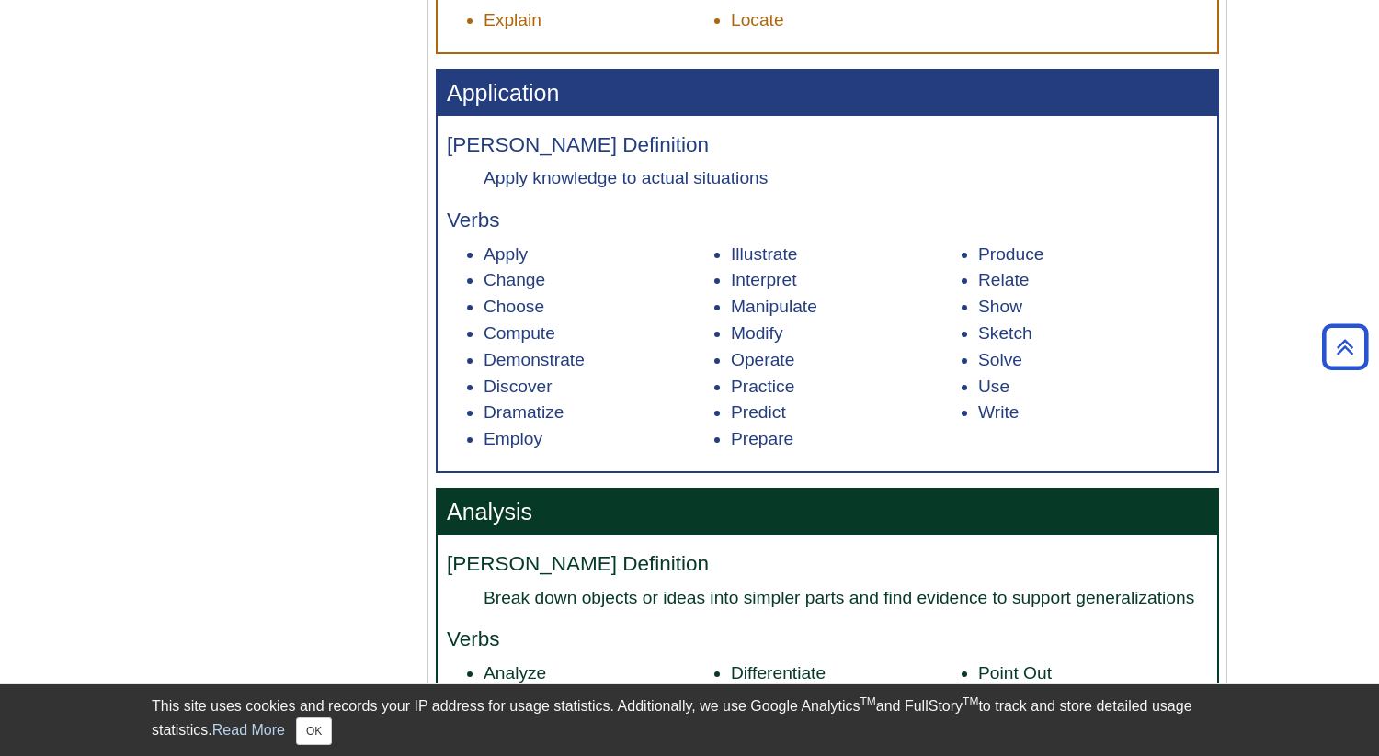
scroll to position [1488, 0]
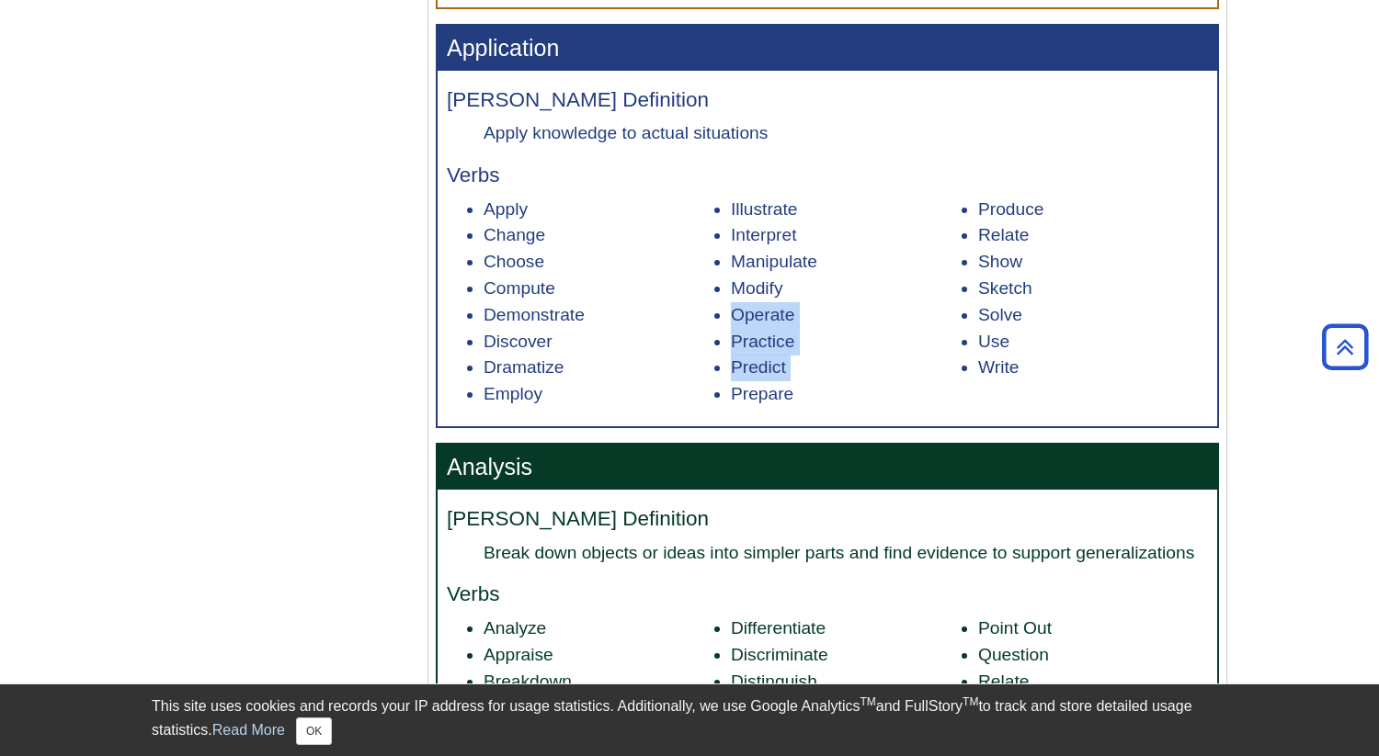
drag, startPoint x: 816, startPoint y: 386, endPoint x: 816, endPoint y: 283, distance: 102.9
click at [816, 283] on ul "Apply Change Choose Compute Demonstrate Discover Dramatize Employ Illustrate In…" at bounding box center [827, 302] width 761 height 211
click at [816, 283] on li "Modify" at bounding box center [846, 289] width 230 height 27
drag, startPoint x: 816, startPoint y: 283, endPoint x: 816, endPoint y: 369, distance: 86.4
click at [816, 369] on ul "Apply Change Choose Compute Demonstrate Discover Dramatize Employ Illustrate In…" at bounding box center [827, 302] width 761 height 211
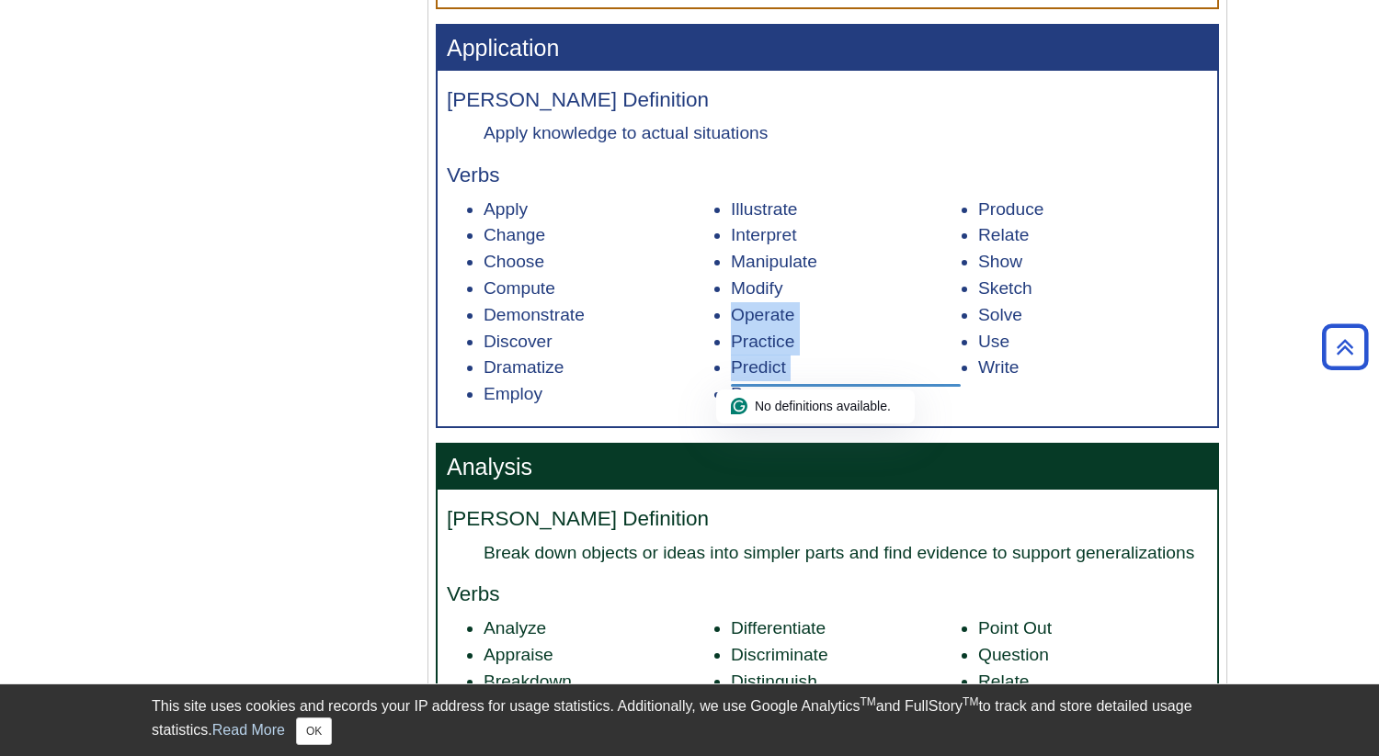
click at [816, 369] on li "Predict" at bounding box center [846, 368] width 230 height 27
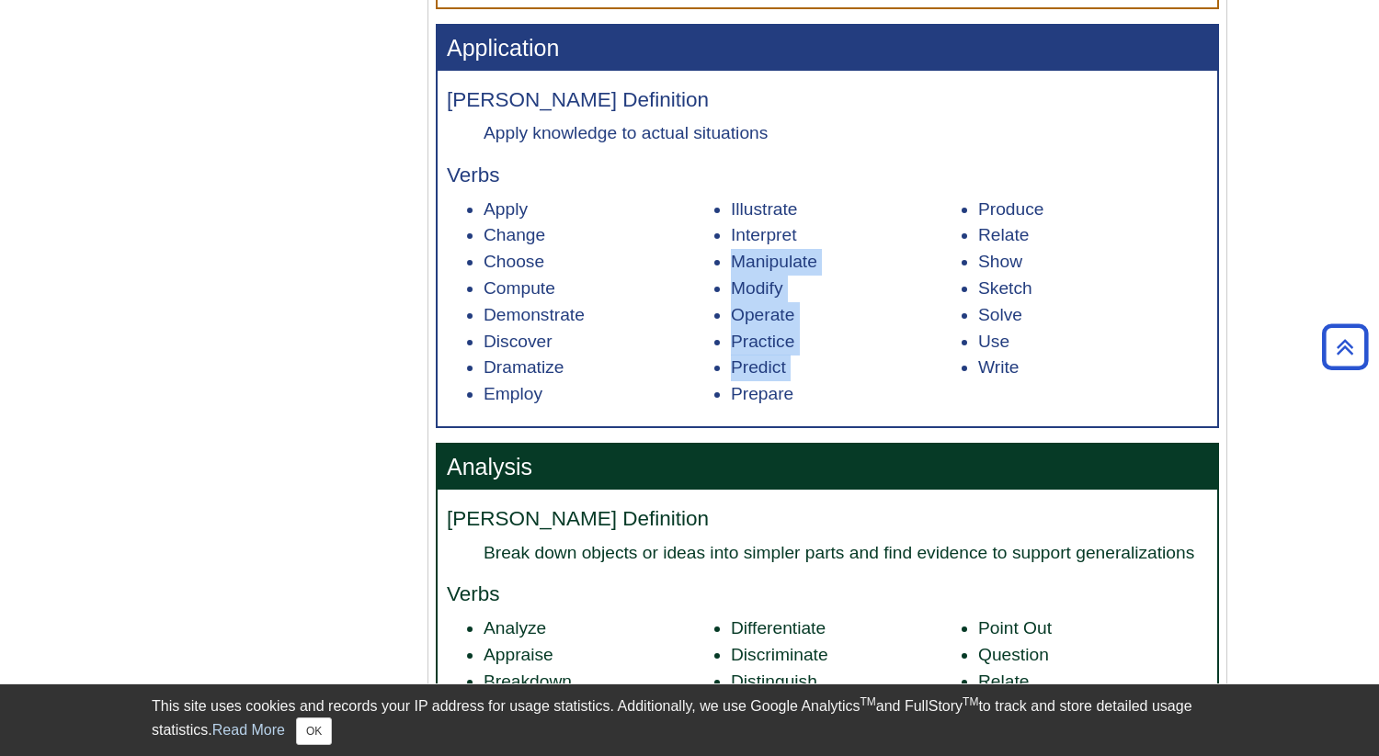
drag, startPoint x: 816, startPoint y: 369, endPoint x: 819, endPoint y: 238, distance: 131.4
click at [819, 238] on ul "Apply Change Choose Compute Demonstrate Discover Dramatize Employ Illustrate In…" at bounding box center [827, 302] width 761 height 211
click at [819, 238] on li "Interpret" at bounding box center [846, 235] width 230 height 27
drag
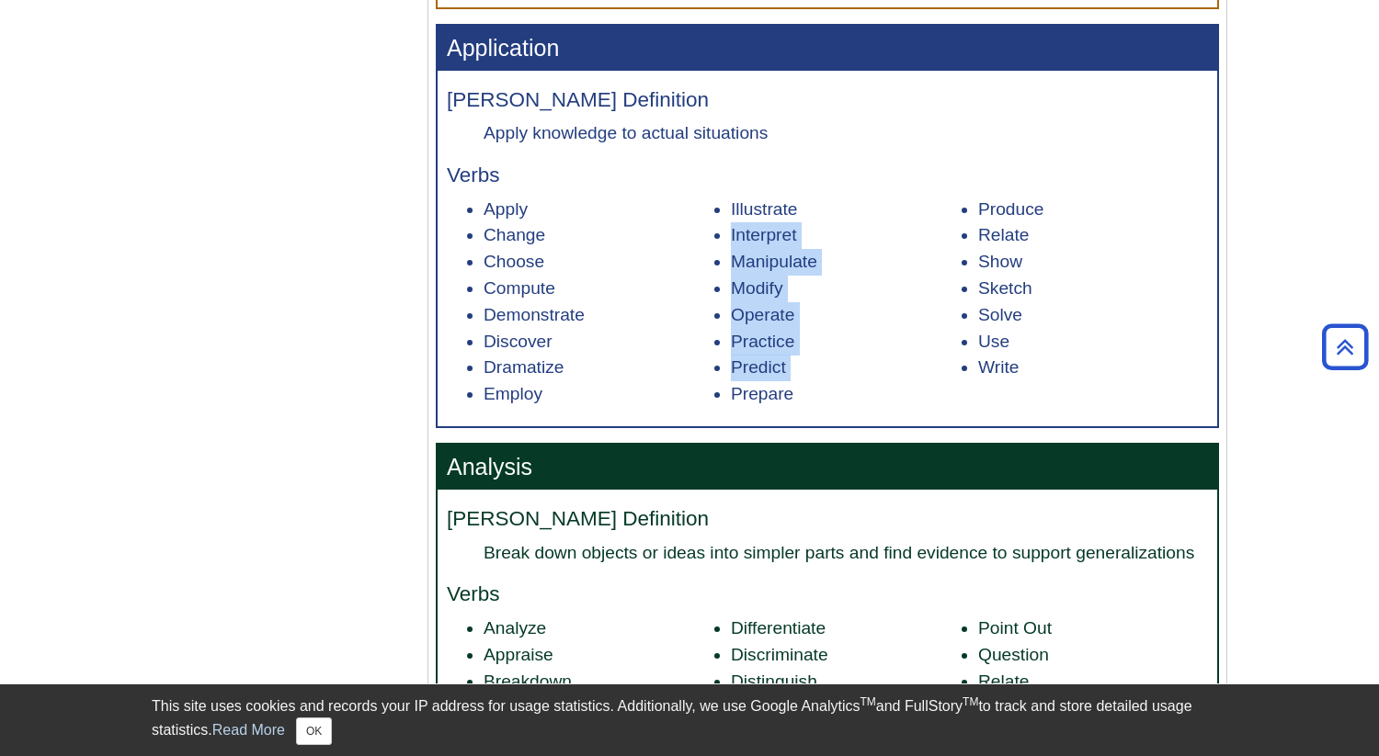
click at [818, 366] on ul "Apply Change Choose Compute Demonstrate Discover Dramatize Employ Illustrate In…" at bounding box center [827, 302] width 761 height 211
click at [818, 366] on li "Predict" at bounding box center [846, 368] width 230 height 27
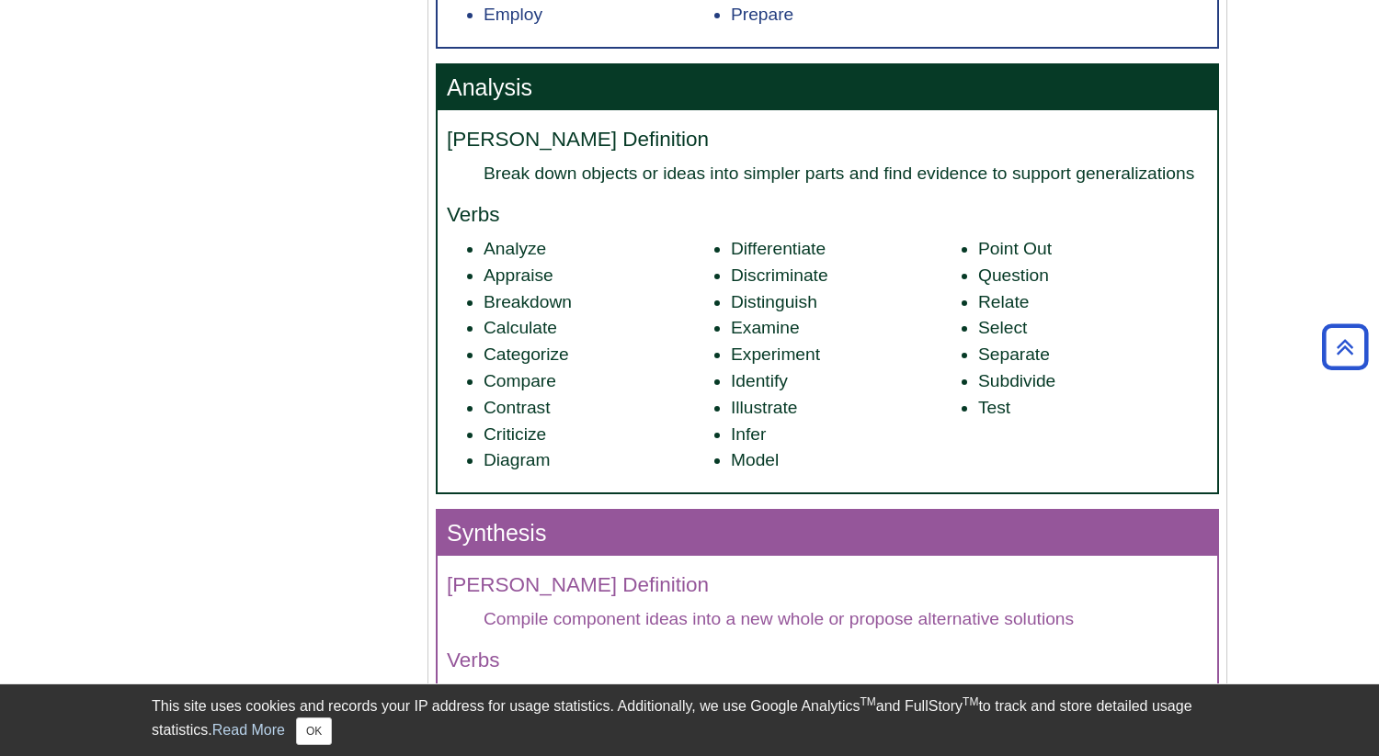
scroll to position [1885, 0]
